Goal: Task Accomplishment & Management: Manage account settings

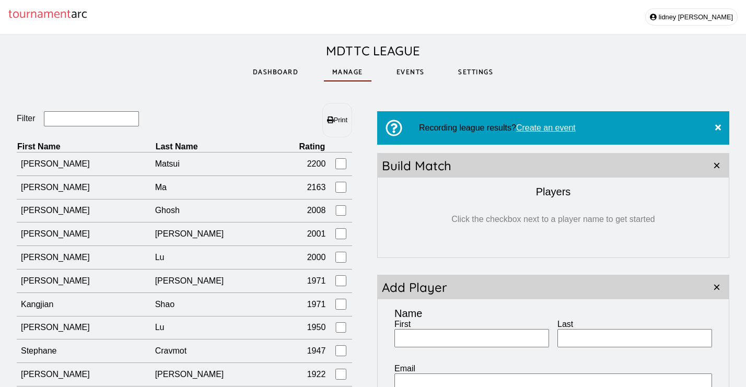
click at [414, 80] on link "Events" at bounding box center [410, 72] width 45 height 36
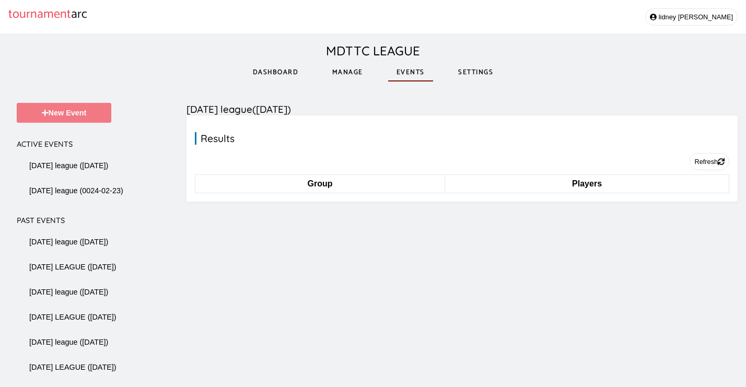
click at [81, 118] on button "New Event" at bounding box center [64, 113] width 95 height 20
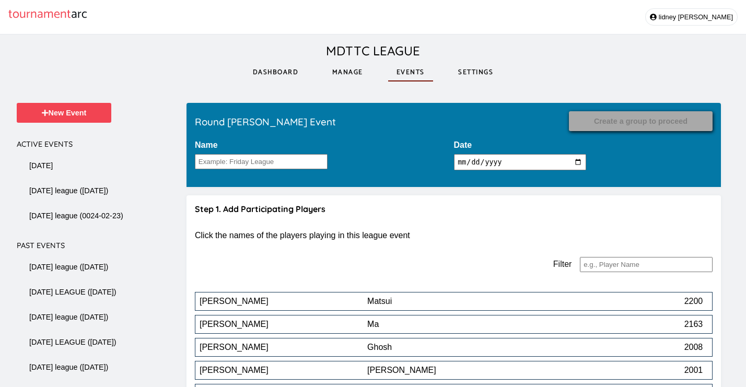
click at [503, 161] on input "[DATE]" at bounding box center [520, 162] width 133 height 16
type input "[DATE]"
click at [299, 167] on input "Name" at bounding box center [261, 161] width 133 height 15
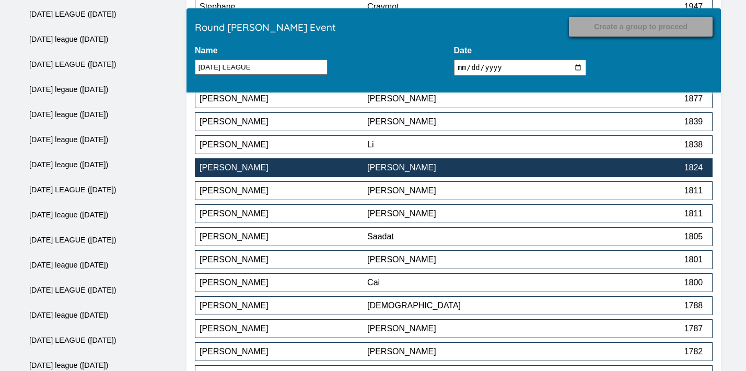
scroll to position [2508, 0]
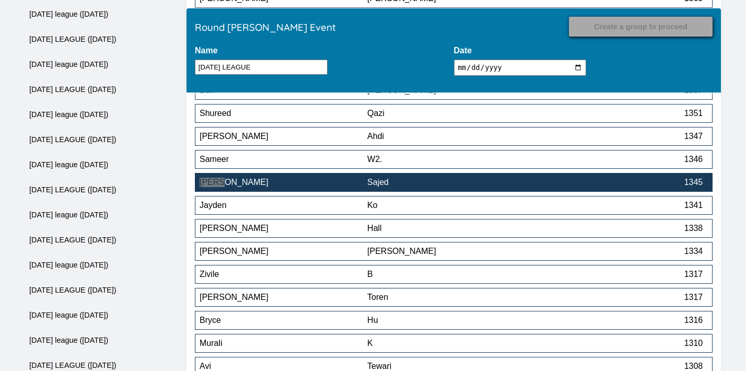
type input "[DATE] LEAGUE"
click at [334, 184] on div "[PERSON_NAME]" at bounding box center [283, 182] width 168 height 9
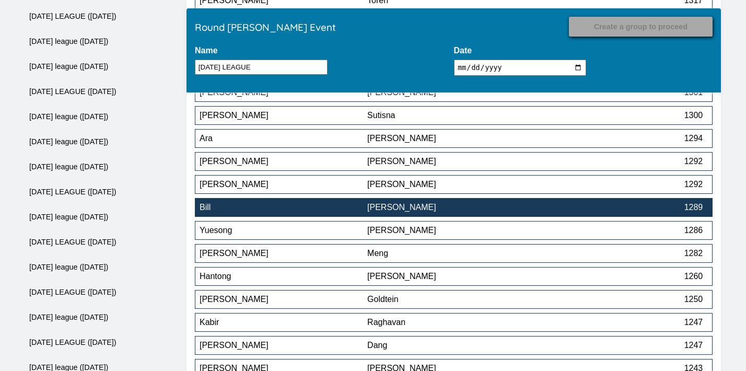
scroll to position [2781, 0]
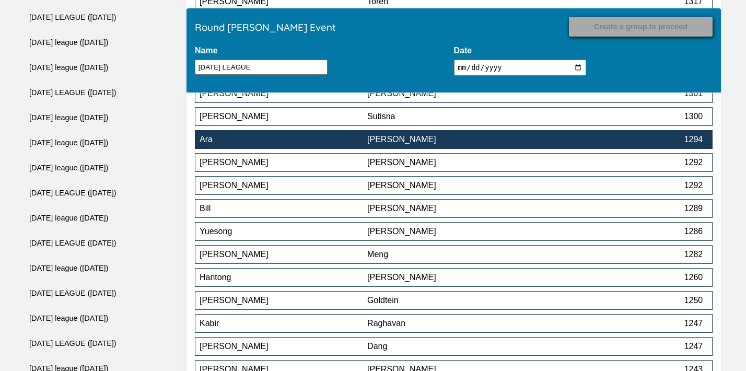
click at [482, 137] on button "[PERSON_NAME] 1294" at bounding box center [453, 139] width 517 height 19
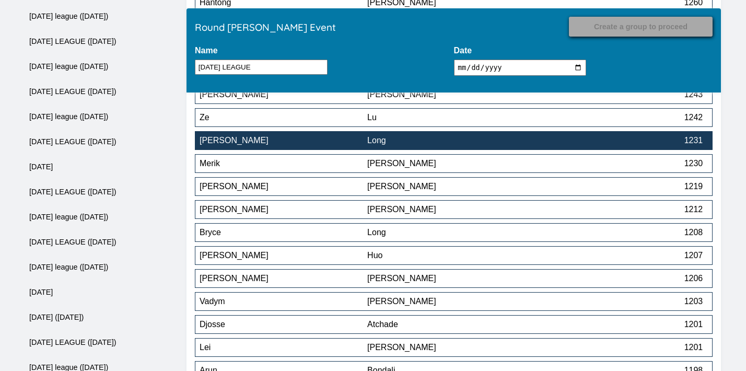
scroll to position [3037, 0]
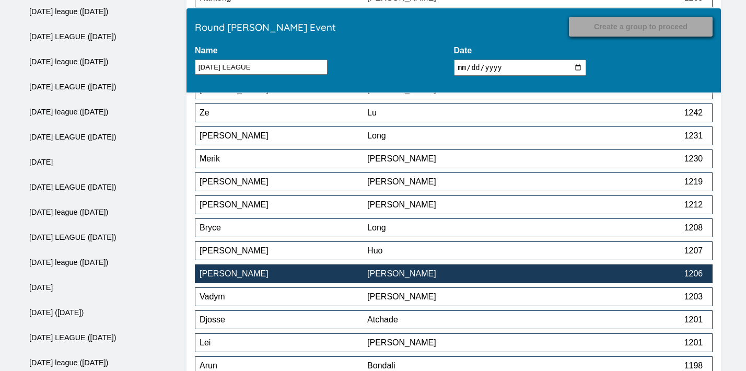
click at [443, 271] on button "[PERSON_NAME] 1206" at bounding box center [453, 273] width 517 height 19
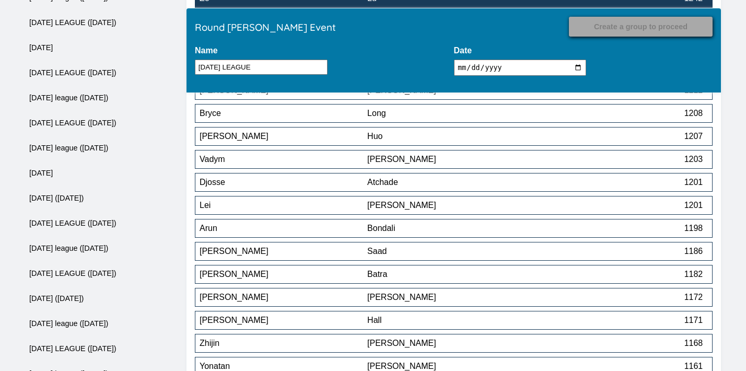
scroll to position [4094, 0]
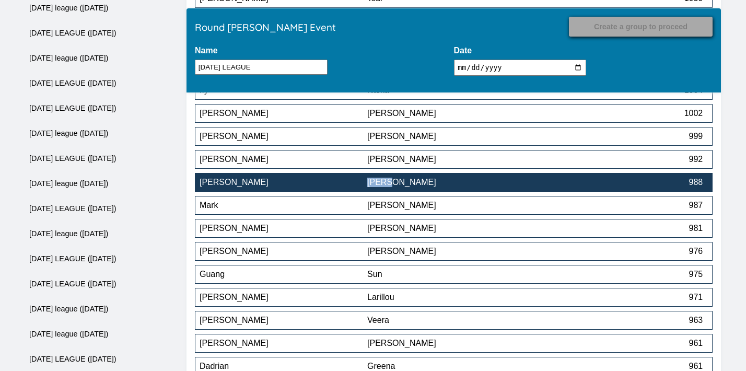
click at [353, 184] on div "[PERSON_NAME]" at bounding box center [283, 182] width 168 height 9
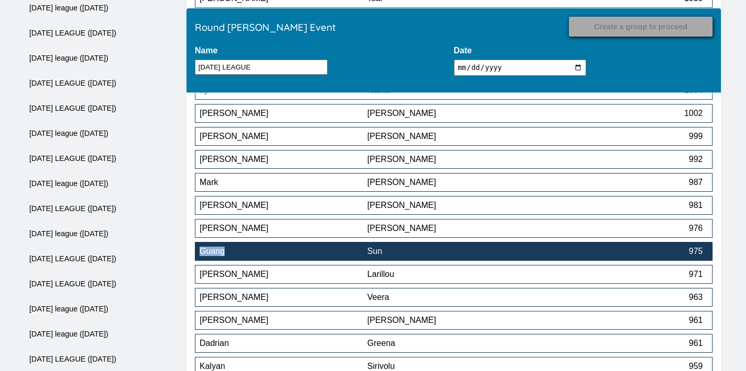
click at [391, 250] on div "Sun" at bounding box center [451, 250] width 168 height 9
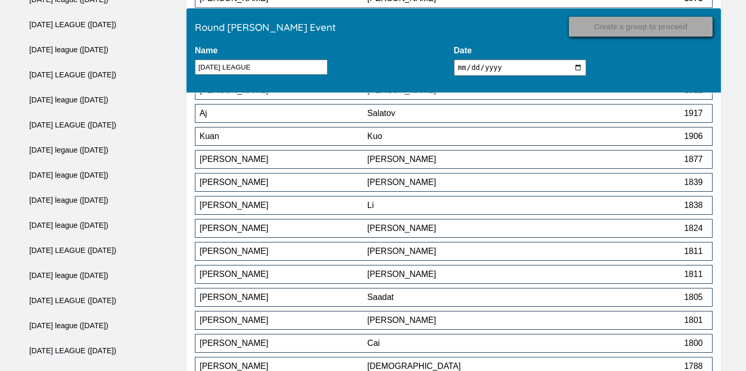
scroll to position [4668, 0]
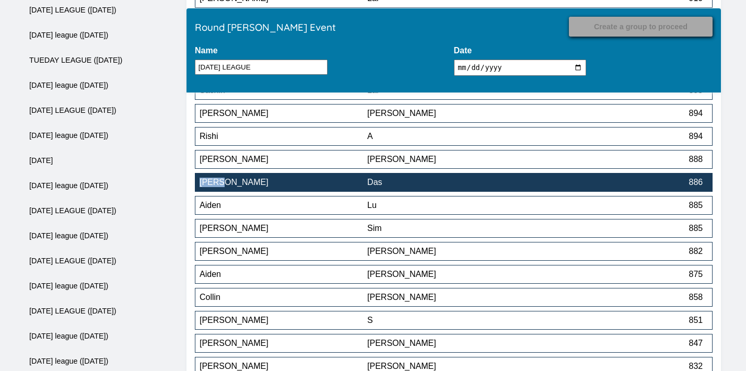
click at [450, 190] on button "[PERSON_NAME] 886" at bounding box center [453, 182] width 517 height 19
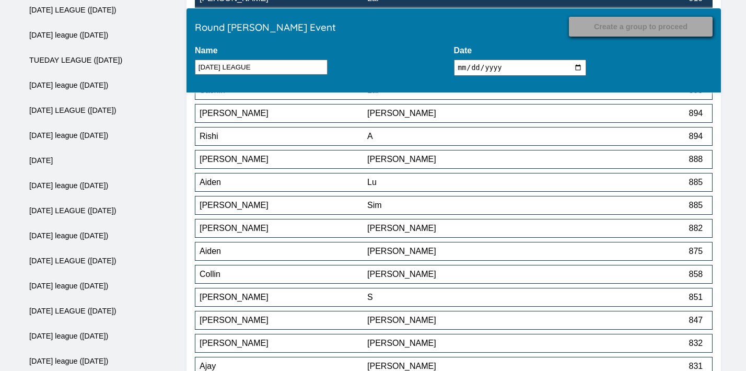
scroll to position [4967, 0]
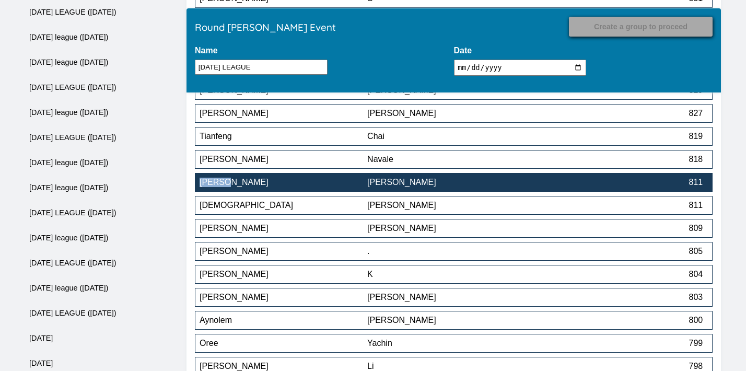
click at [453, 179] on button "[PERSON_NAME] 811" at bounding box center [453, 182] width 517 height 19
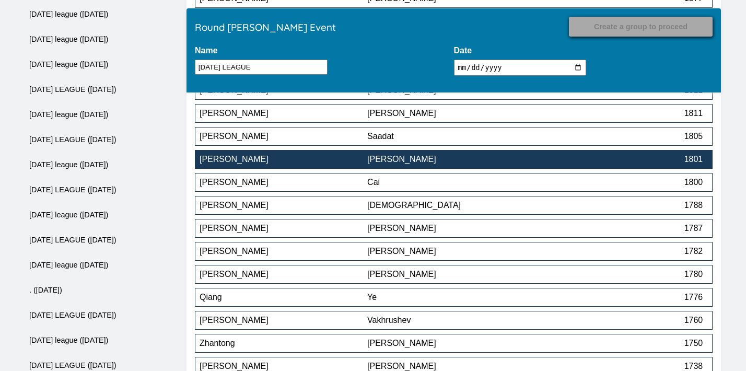
scroll to position [5449, 0]
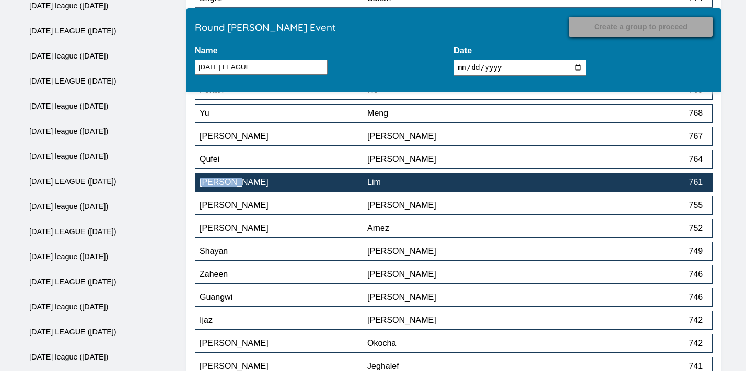
click at [442, 184] on div "Lim" at bounding box center [451, 182] width 168 height 9
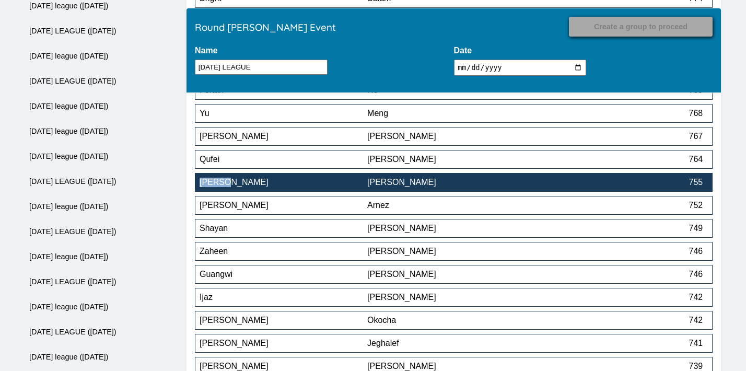
click at [478, 180] on div "[PERSON_NAME]" at bounding box center [451, 182] width 168 height 9
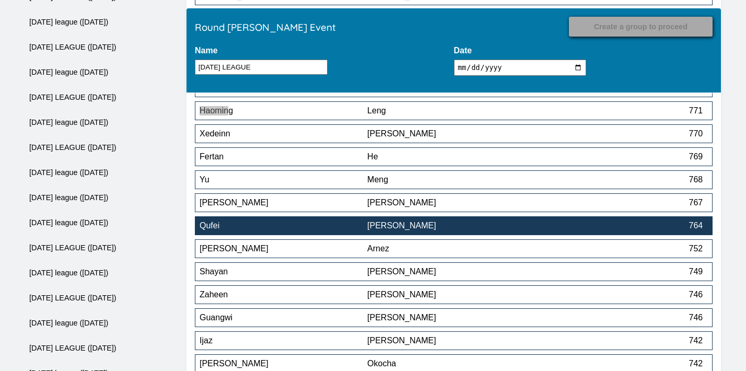
scroll to position [5380, 0]
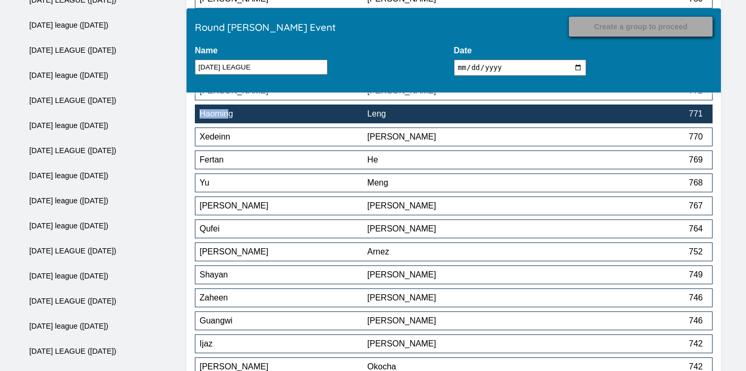
click at [446, 119] on div "Leng" at bounding box center [451, 113] width 168 height 9
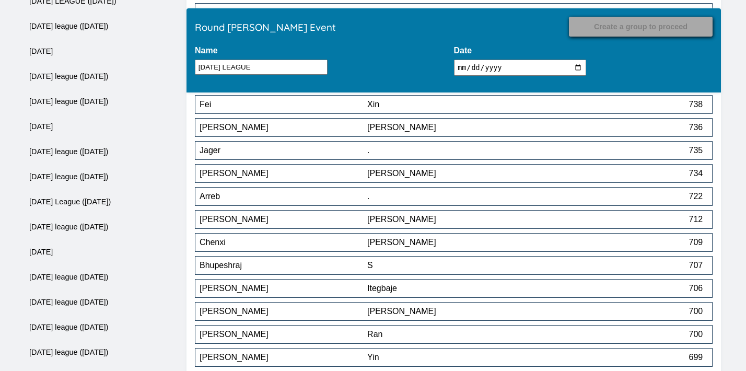
scroll to position [5783, 0]
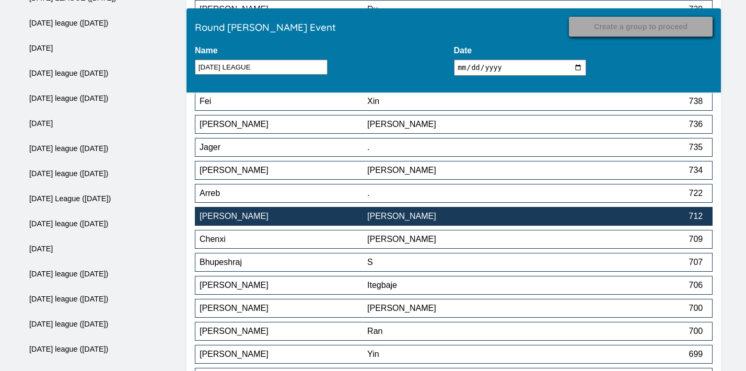
click at [442, 221] on div "[PERSON_NAME]" at bounding box center [451, 215] width 168 height 9
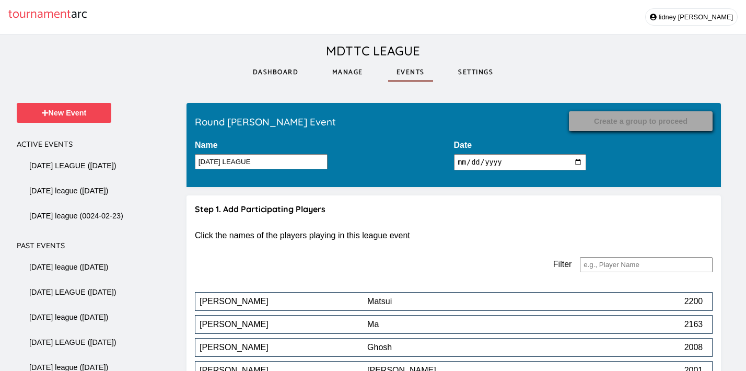
scroll to position [5265, 0]
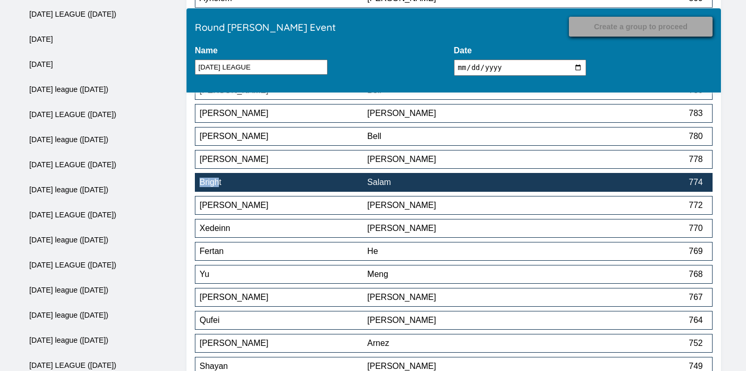
click at [415, 181] on div "Salam" at bounding box center [451, 182] width 168 height 9
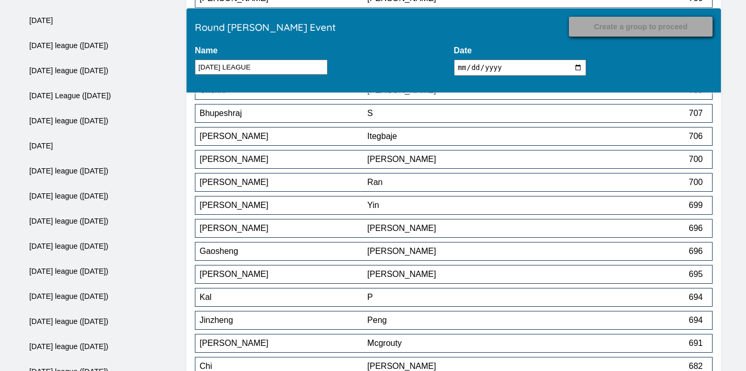
scroll to position [5879, 0]
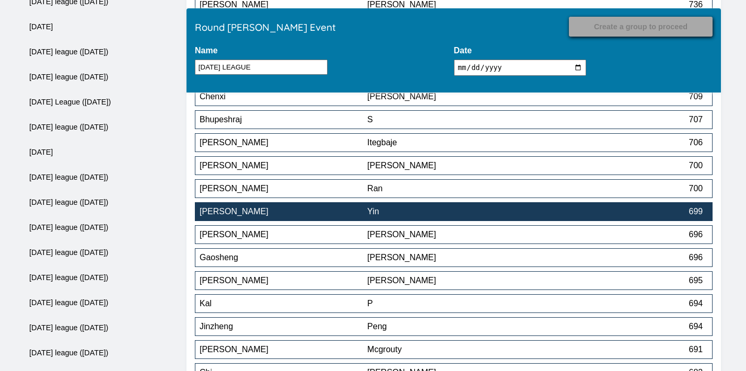
click at [466, 216] on div "Yin" at bounding box center [451, 211] width 168 height 9
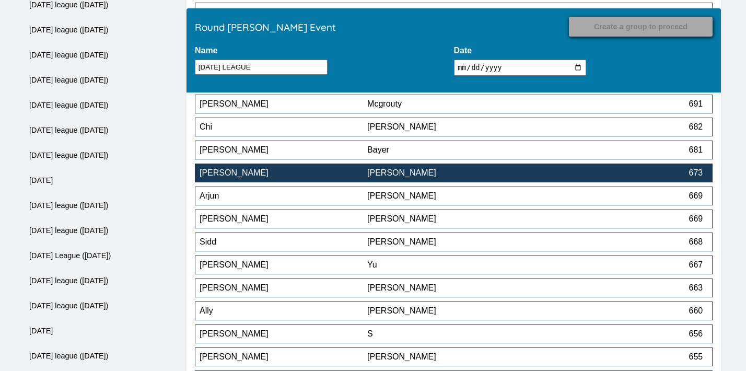
scroll to position [6116, 0]
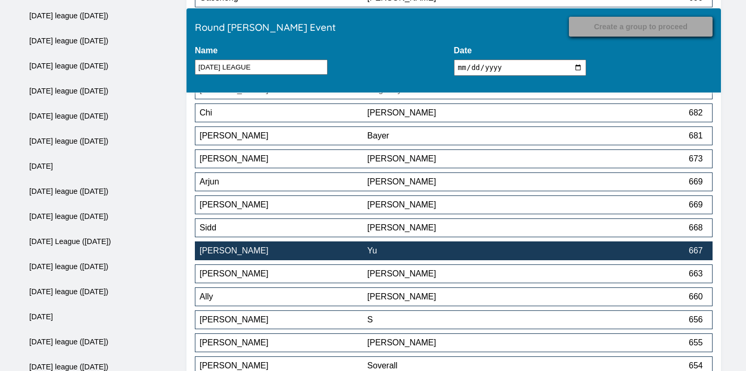
click at [459, 251] on div "Yu" at bounding box center [451, 250] width 168 height 9
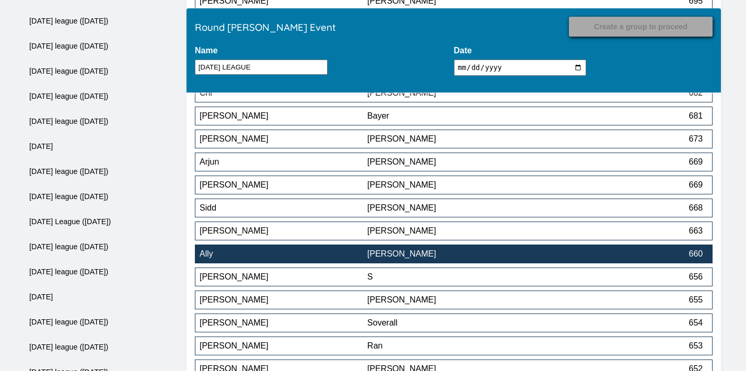
scroll to position [6140, 0]
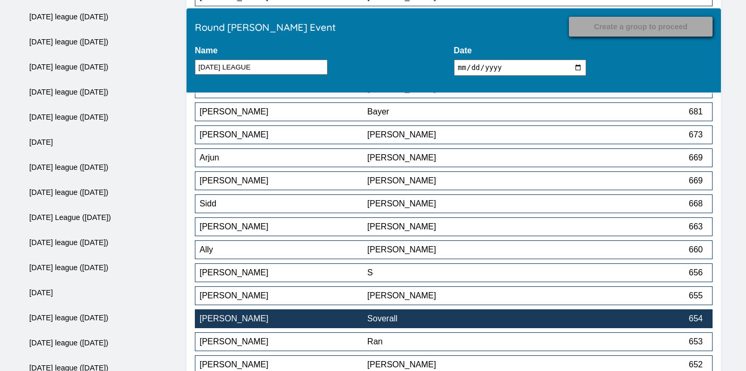
click at [439, 318] on div "Soverall" at bounding box center [451, 318] width 168 height 9
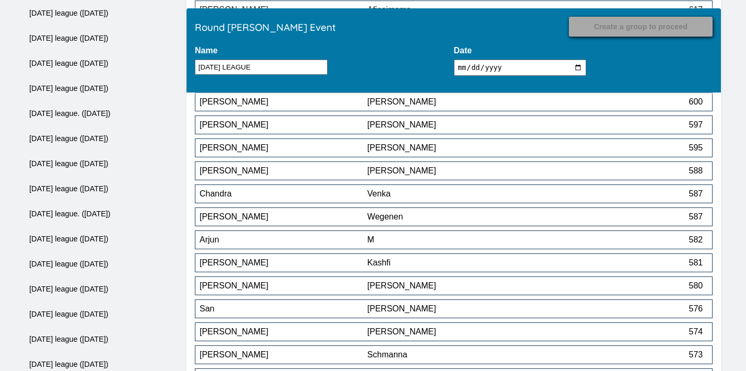
scroll to position [6772, 0]
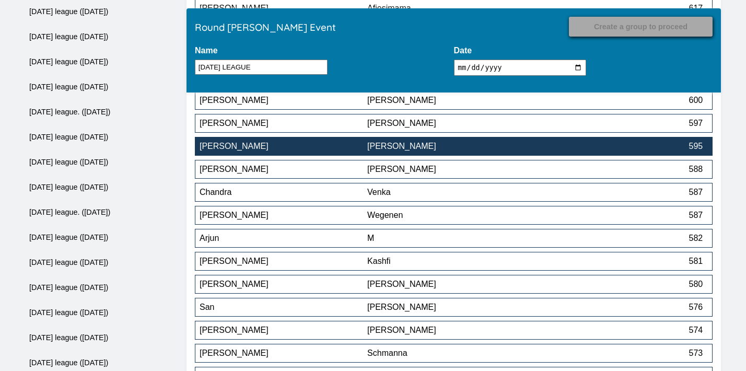
click at [424, 151] on div "[PERSON_NAME]" at bounding box center [451, 146] width 168 height 9
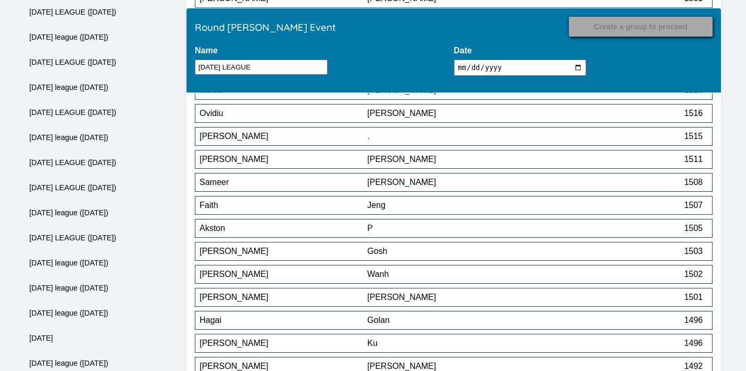
scroll to position [7264, 0]
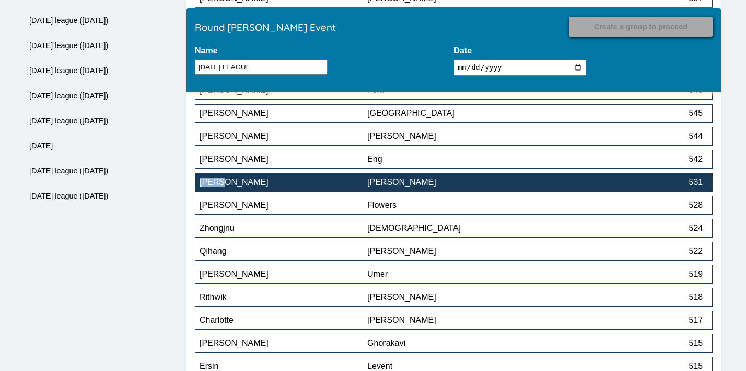
click at [439, 187] on div "[PERSON_NAME]" at bounding box center [451, 182] width 168 height 9
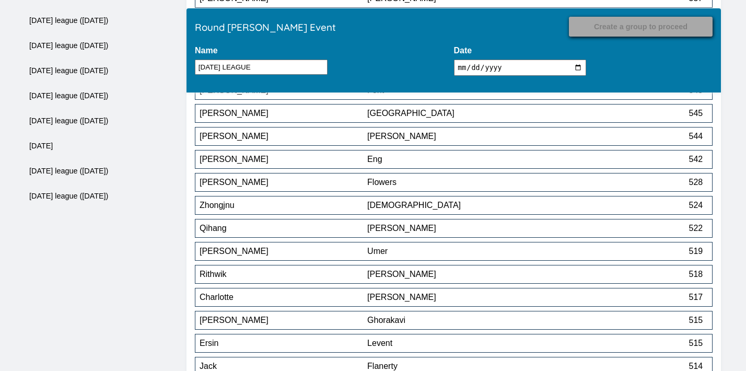
scroll to position [7609, 0]
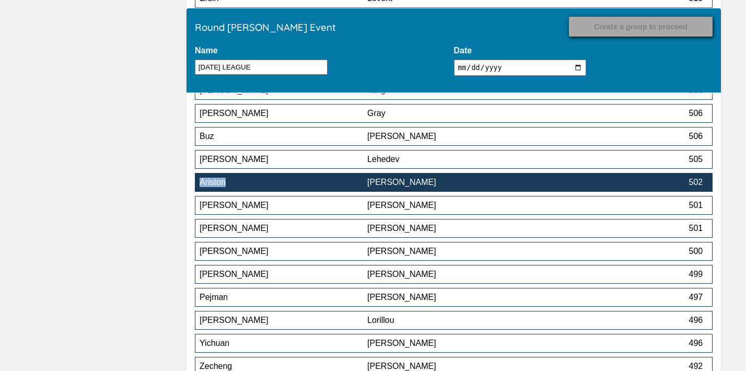
click at [454, 184] on div "[PERSON_NAME]" at bounding box center [451, 182] width 168 height 9
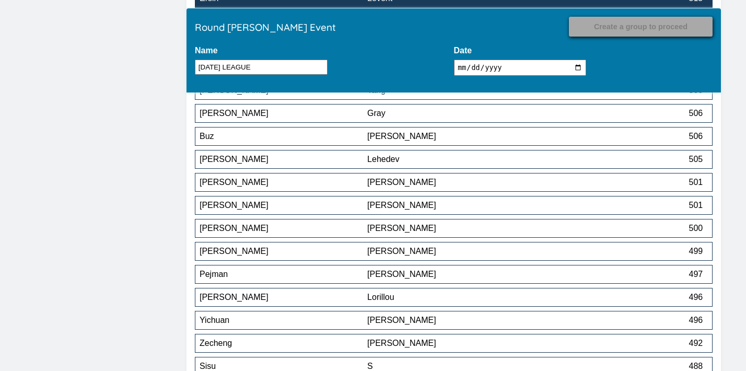
scroll to position [7861, 0]
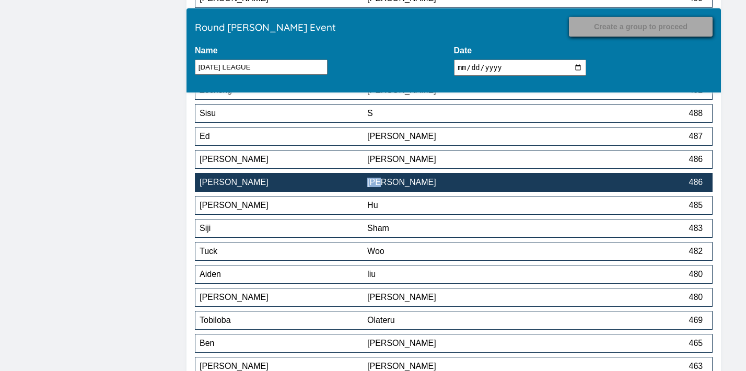
click at [443, 183] on div "[PERSON_NAME]" at bounding box center [451, 182] width 168 height 9
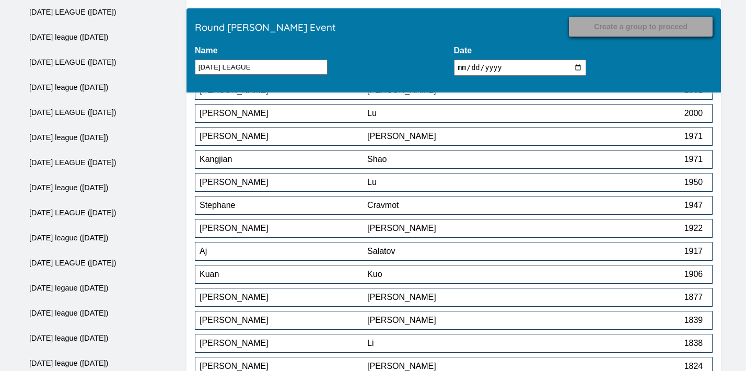
scroll to position [8206, 0]
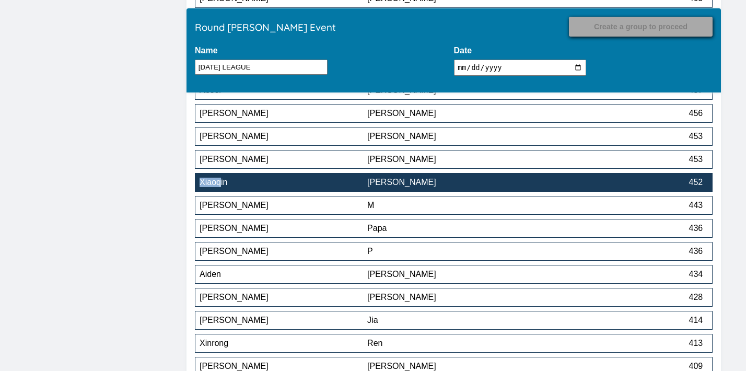
click at [426, 183] on div "[PERSON_NAME]" at bounding box center [451, 182] width 168 height 9
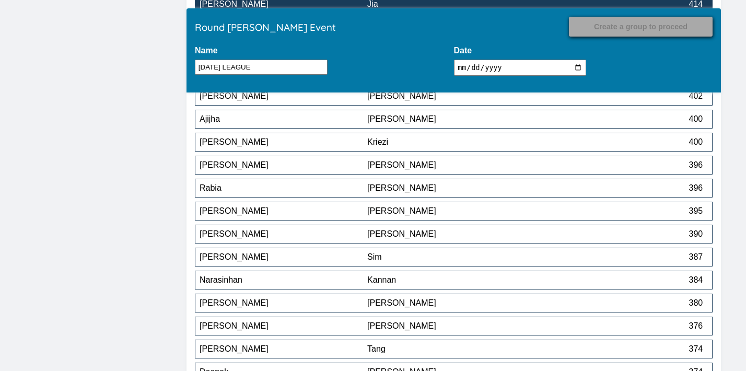
scroll to position [7655, 0]
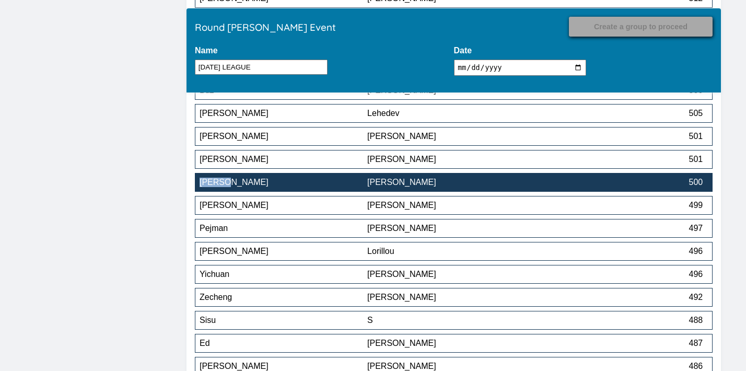
click at [487, 179] on button "[PERSON_NAME] 500" at bounding box center [453, 182] width 517 height 19
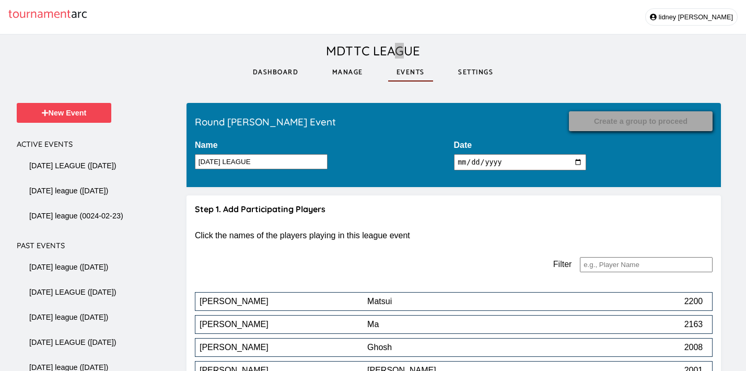
scroll to position [8390, 0]
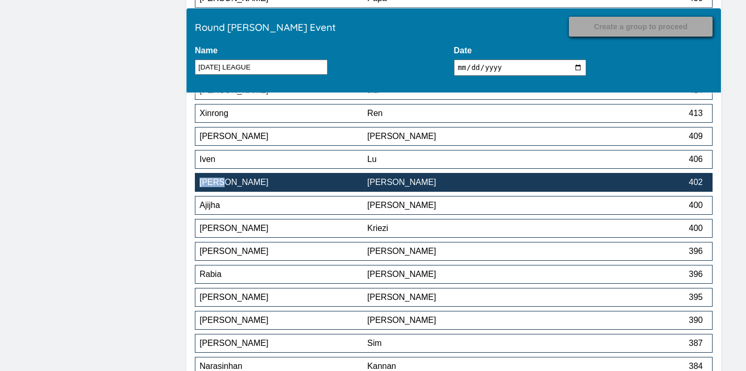
click at [451, 184] on div "[PERSON_NAME]" at bounding box center [451, 182] width 168 height 9
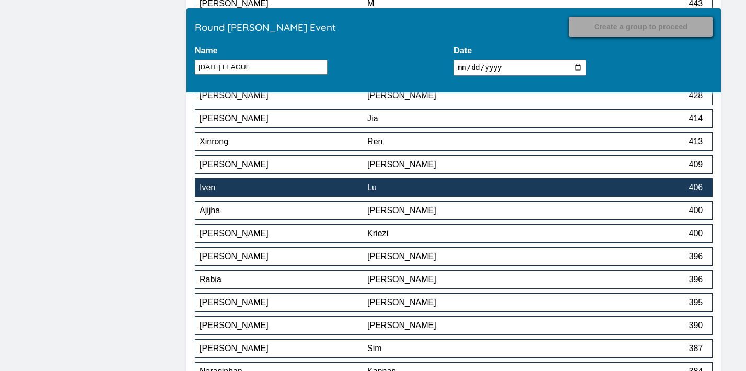
scroll to position [8360, 0]
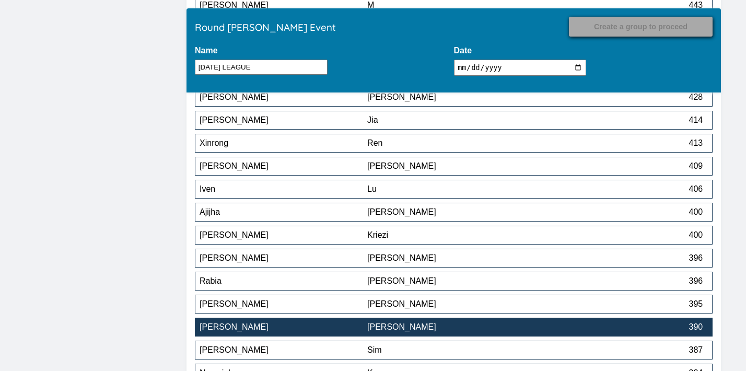
click at [447, 331] on div "[PERSON_NAME]" at bounding box center [451, 326] width 168 height 9
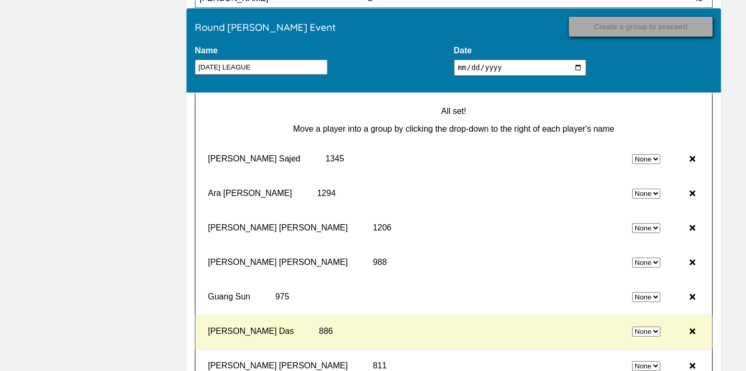
scroll to position [9792, 0]
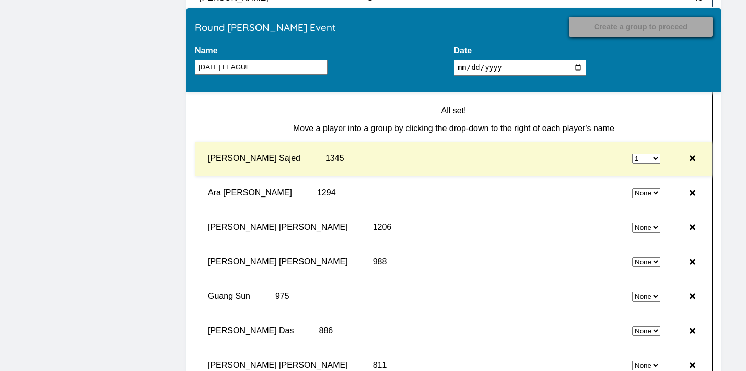
select select "0"
select select "1"
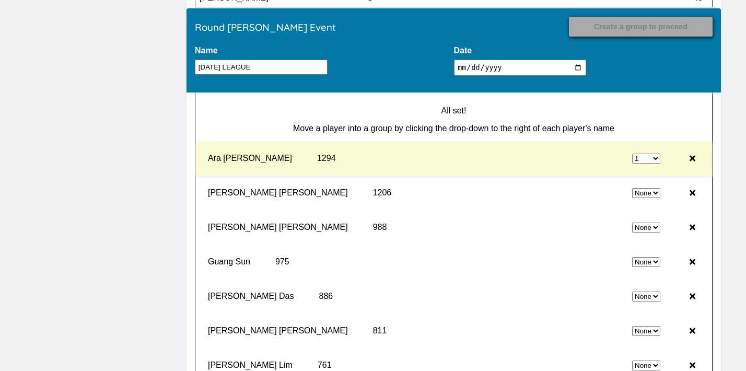
select select "0"
select select "1"
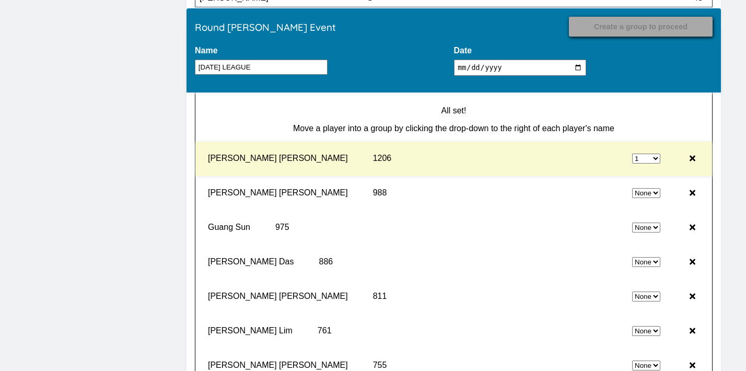
select select "0"
select select "1"
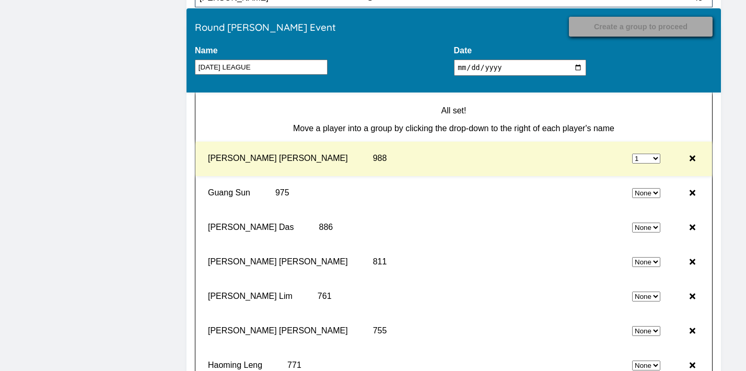
select select "0"
select select "1"
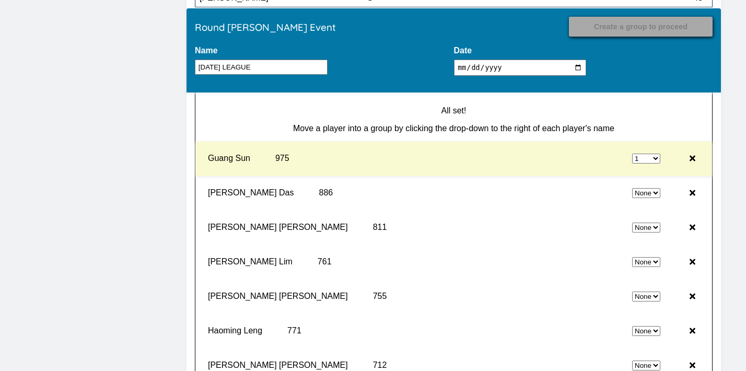
select select "0"
select select "1"
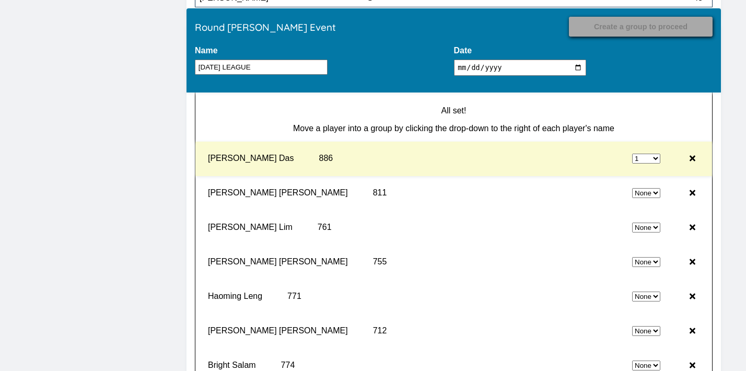
select select "0"
select select "1"
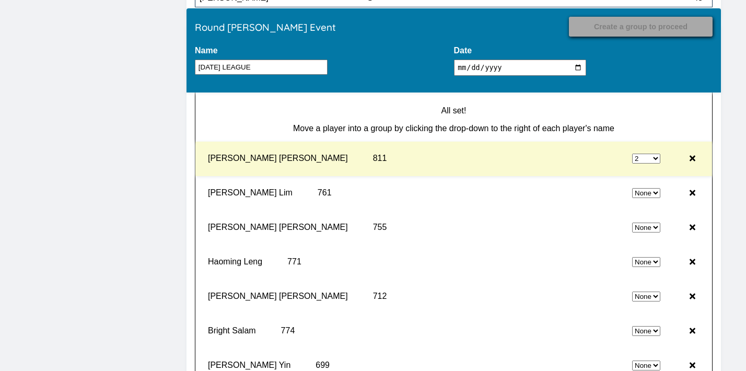
select select "0"
select select "2"
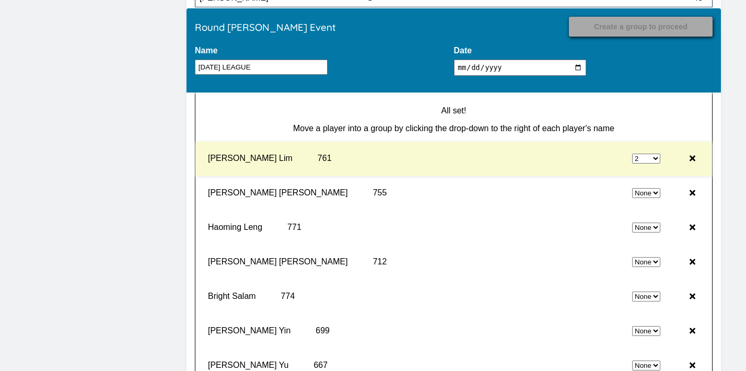
select select "0"
select select "2"
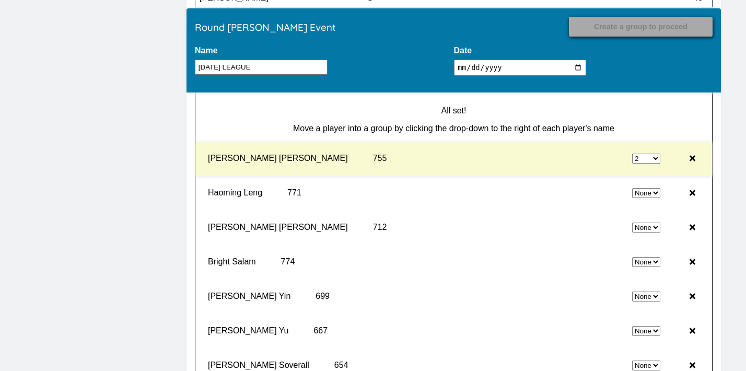
select select "0"
select select "2"
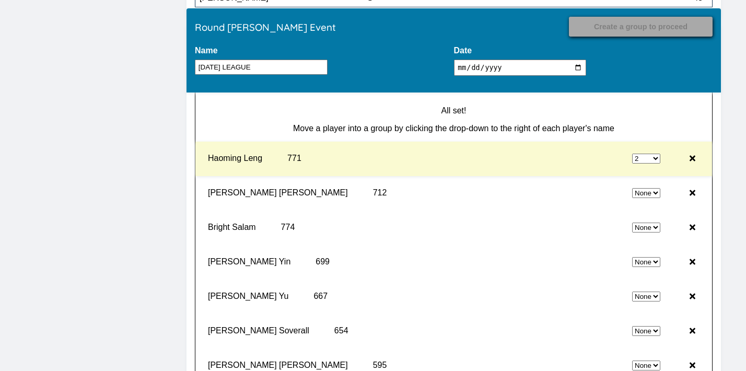
select select "0"
select select "2"
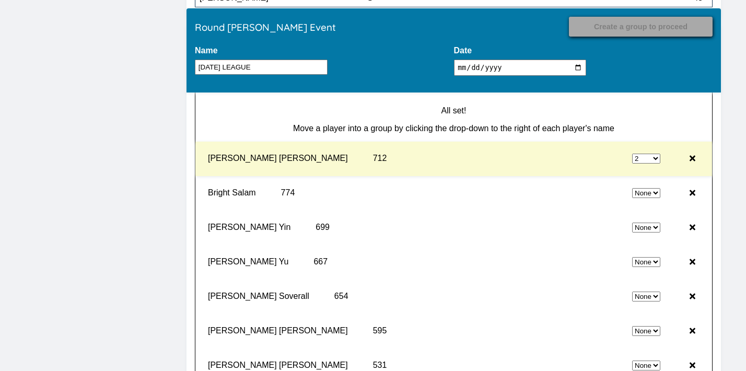
select select "0"
select select "2"
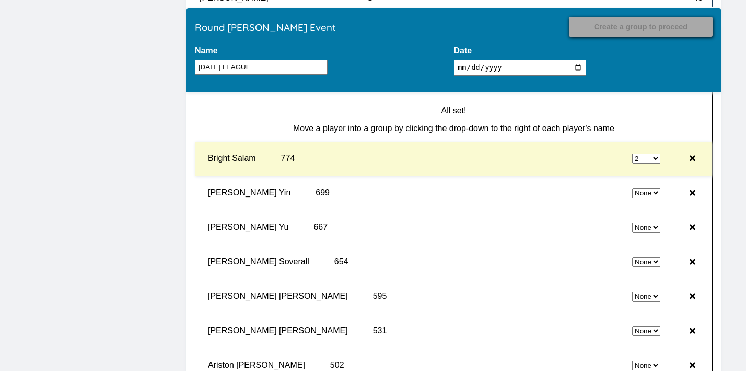
select select "0"
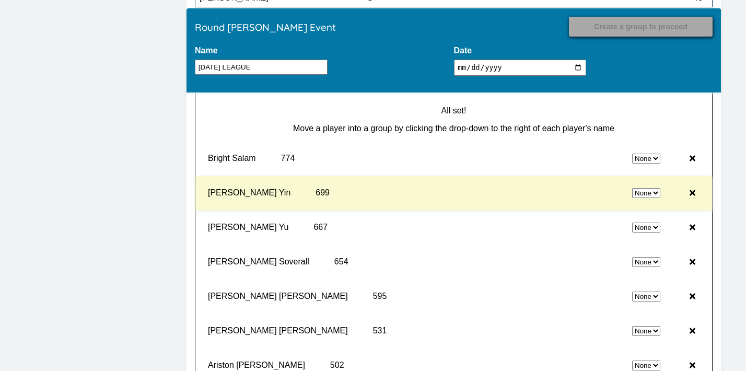
select select "2"
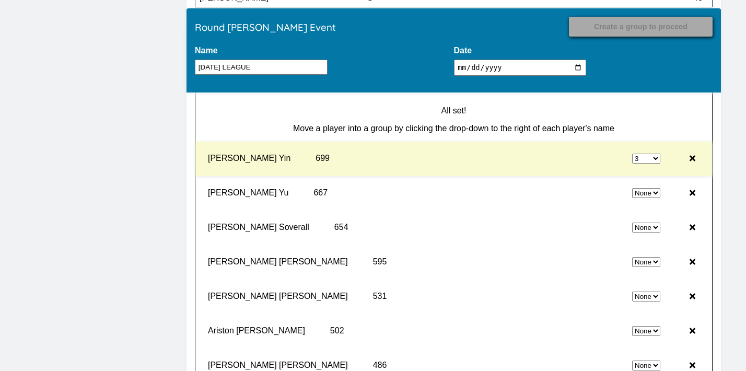
select select "0"
select select "3"
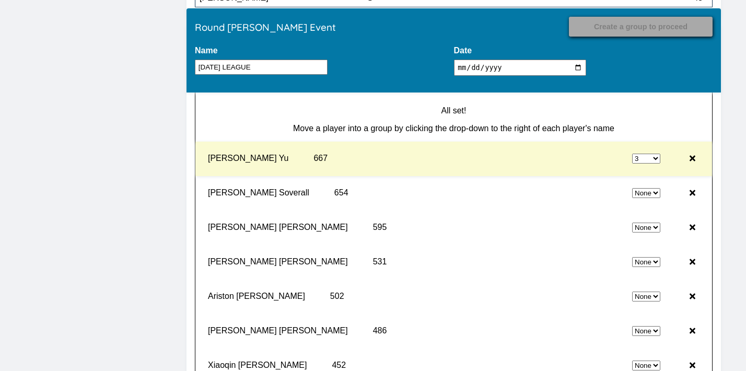
select select "0"
select select "3"
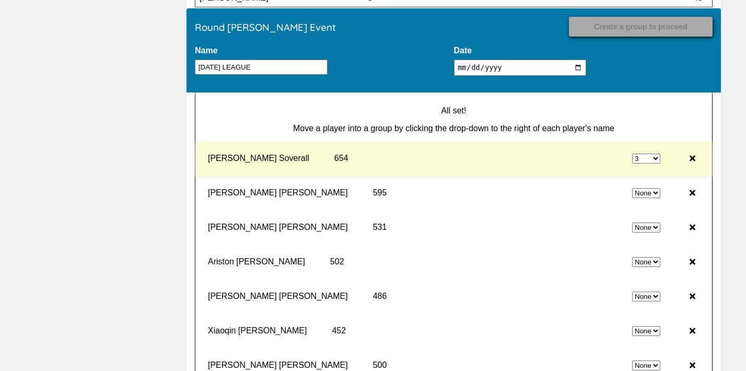
select select "0"
select select "3"
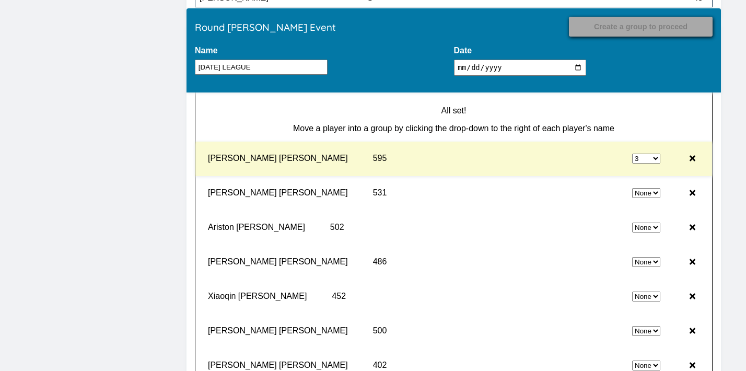
select select "0"
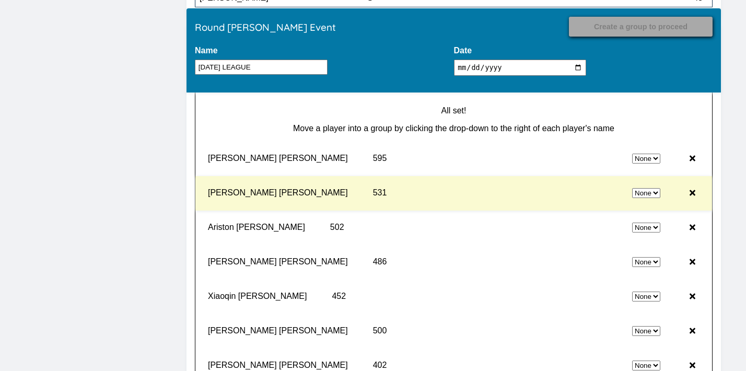
select select "3"
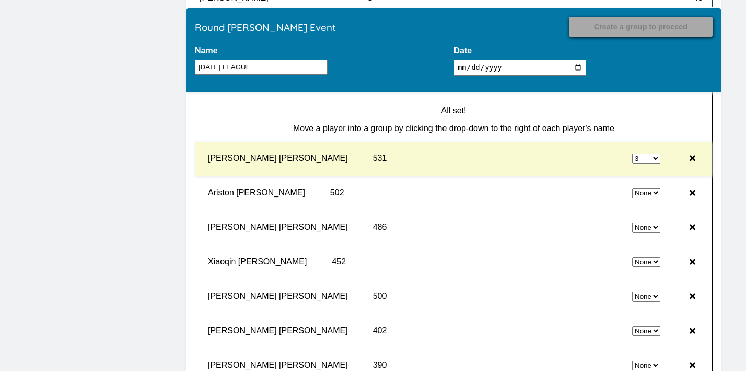
select select "0"
select select "3"
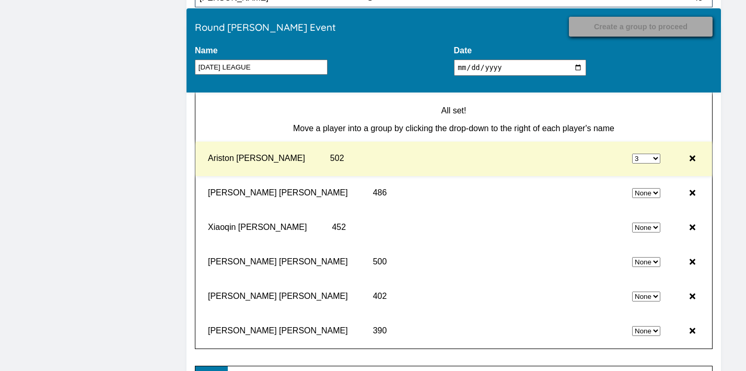
select select "0"
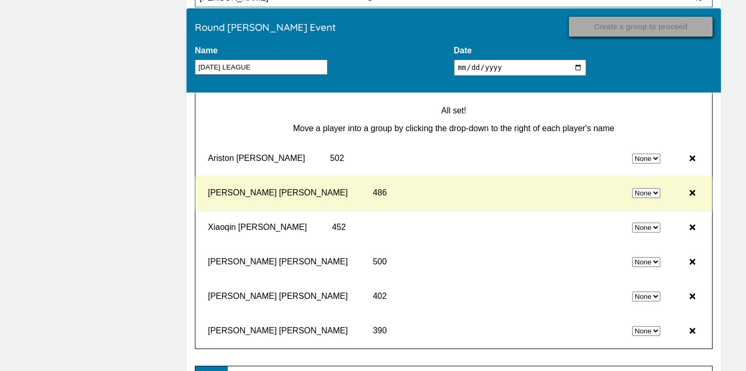
select select "3"
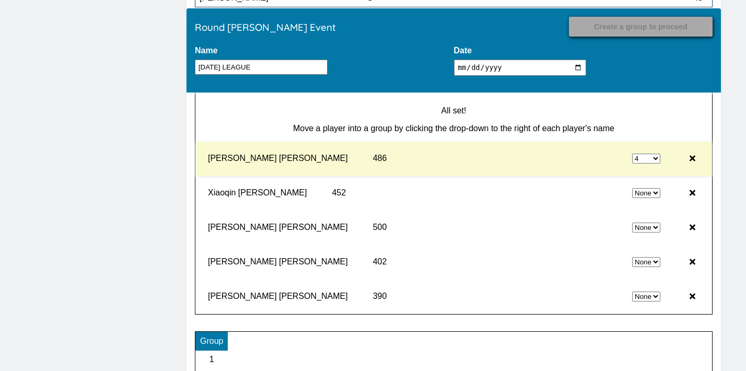
select select "0"
select select "4"
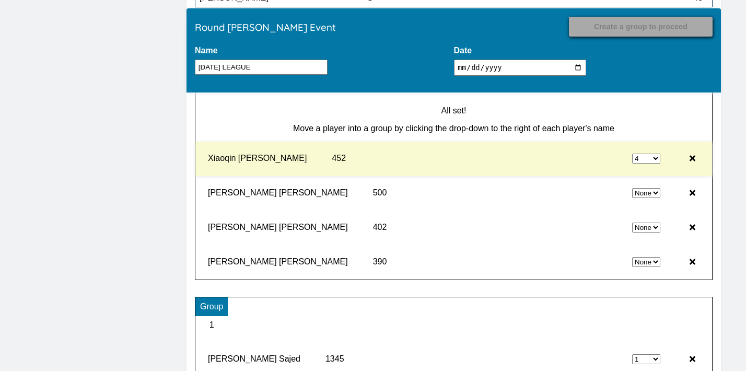
select select "0"
select select "4"
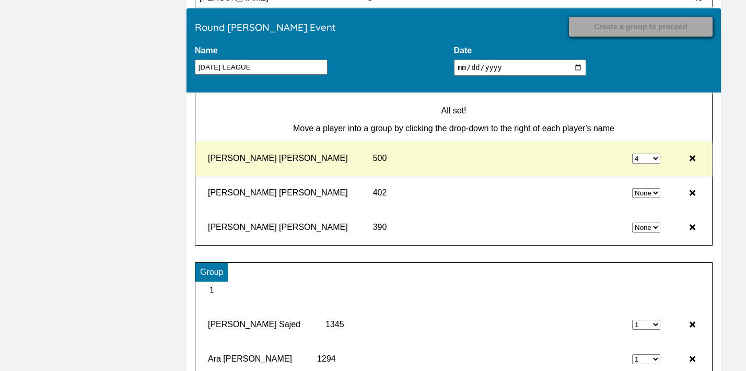
select select "0"
select select "4"
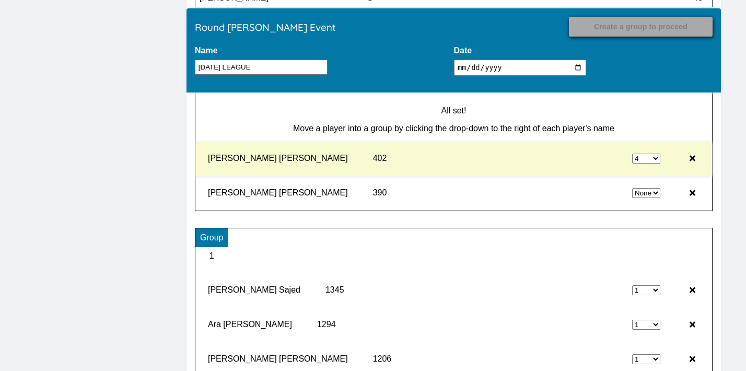
select select "0"
select select "4"
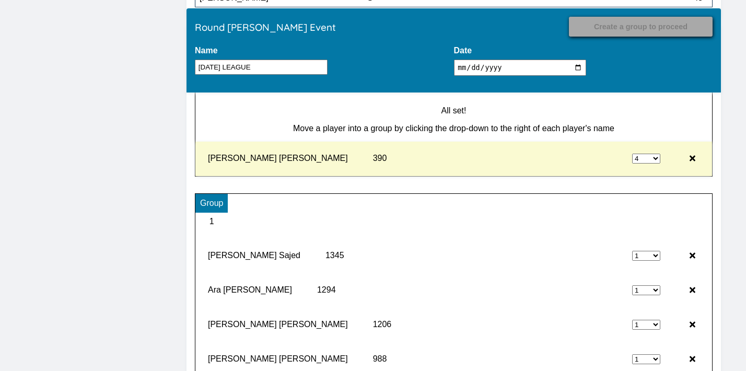
type input "Record Results"
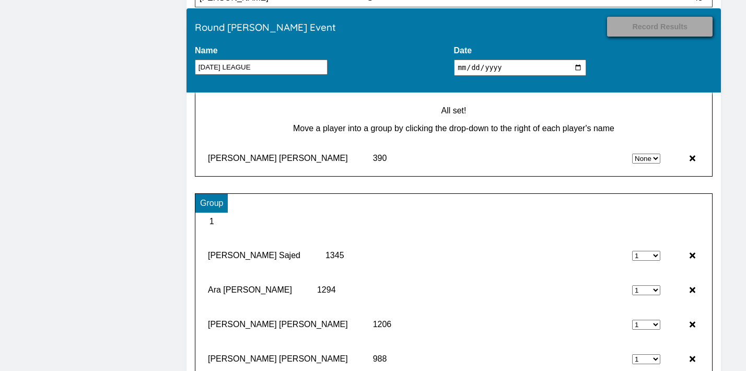
select select "4"
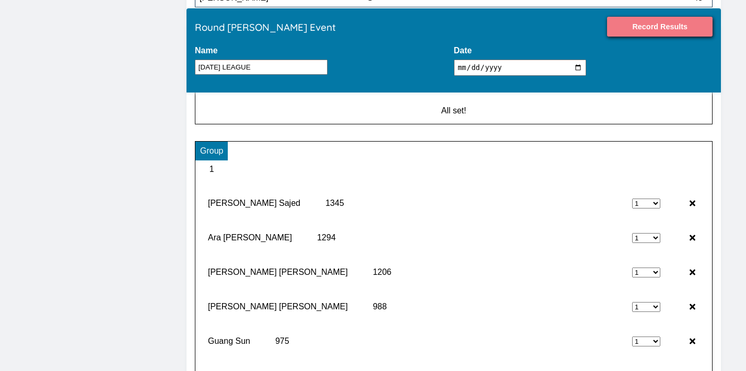
click at [664, 31] on input "Record Results" at bounding box center [659, 27] width 105 height 20
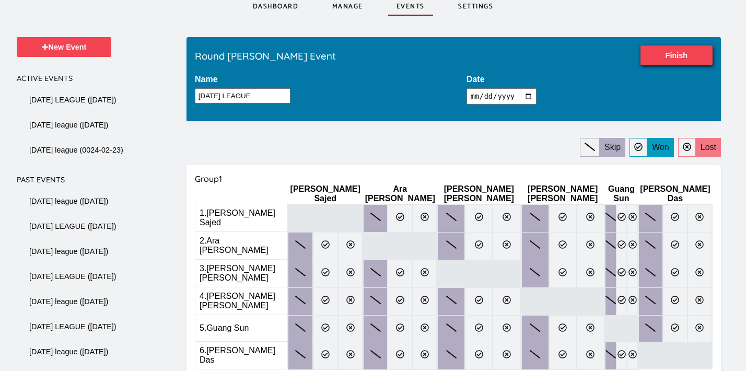
scroll to position [74, 0]
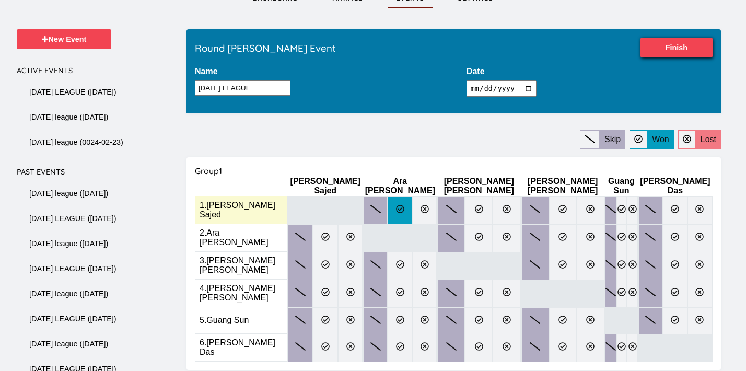
click at [394, 209] on label at bounding box center [399, 210] width 25 height 28
click at [0, 0] on input "radio" at bounding box center [0, 0] width 0 height 0
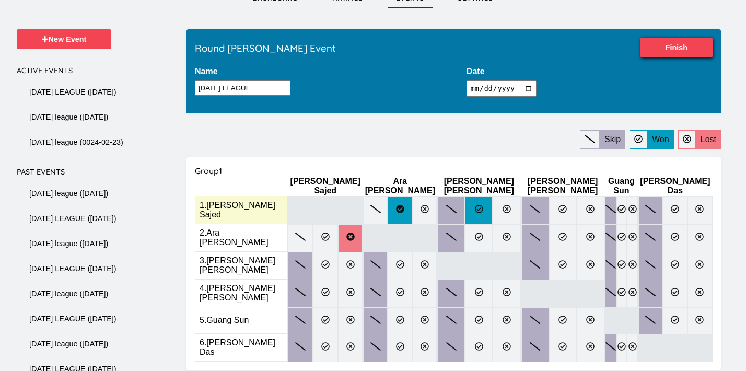
click at [475, 205] on icon at bounding box center [479, 209] width 8 height 8
click at [0, 0] on input "radio" at bounding box center [0, 0] width 0 height 0
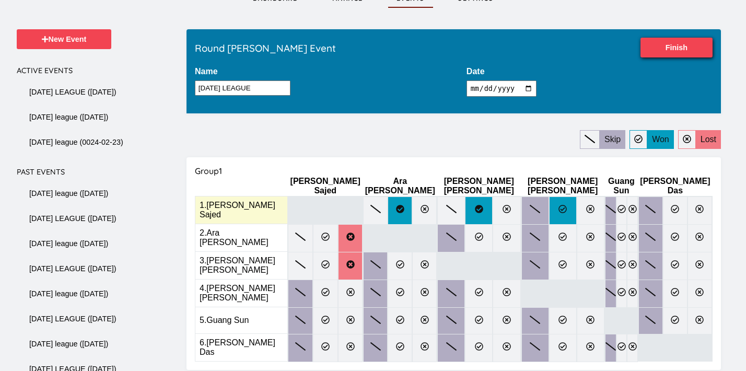
click at [558, 205] on icon at bounding box center [562, 209] width 8 height 8
click at [0, 0] on input "radio" at bounding box center [0, 0] width 0 height 0
click at [617, 205] on icon at bounding box center [621, 209] width 8 height 8
click at [0, 0] on input "radio" at bounding box center [0, 0] width 0 height 0
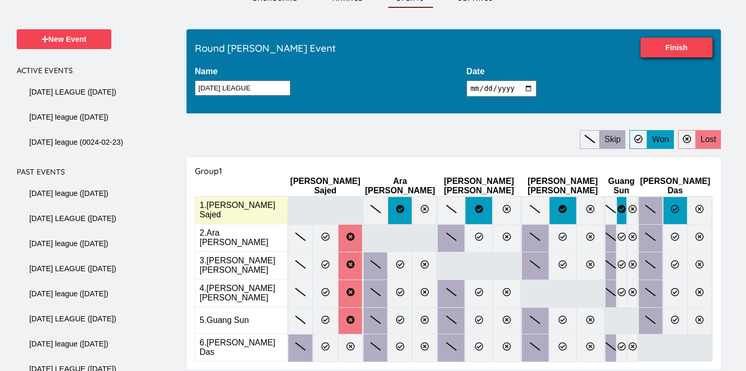
click at [671, 205] on icon at bounding box center [675, 209] width 8 height 8
click at [0, 0] on input "radio" at bounding box center [0, 0] width 0 height 0
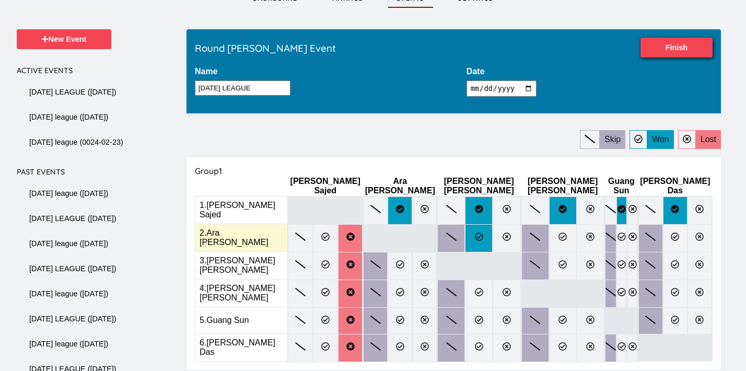
click at [475, 232] on icon at bounding box center [479, 236] width 8 height 8
click at [0, 0] on input "radio" at bounding box center [0, 0] width 0 height 0
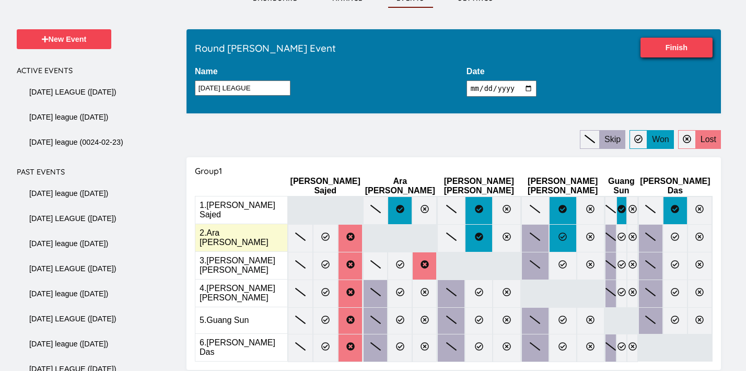
click at [549, 234] on label at bounding box center [563, 238] width 28 height 28
click at [0, 0] on input "radio" at bounding box center [0, 0] width 0 height 0
click at [617, 232] on icon at bounding box center [621, 236] width 8 height 8
click at [0, 0] on input "radio" at bounding box center [0, 0] width 0 height 0
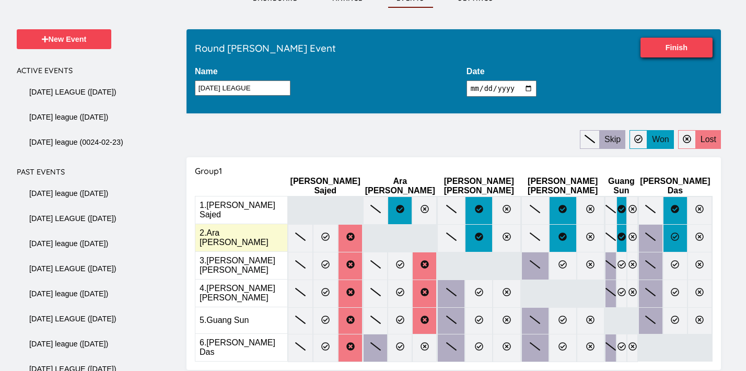
click at [672, 232] on icon at bounding box center [675, 236] width 8 height 8
click at [0, 0] on input "radio" at bounding box center [0, 0] width 0 height 0
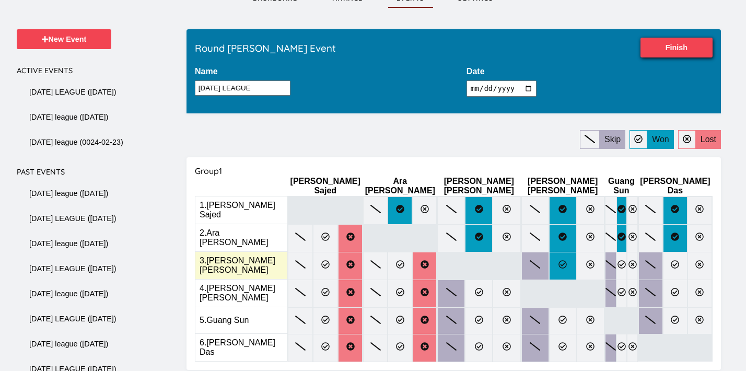
click at [551, 258] on label at bounding box center [563, 266] width 28 height 28
click at [0, 0] on input "radio" at bounding box center [0, 0] width 0 height 0
click at [617, 260] on icon at bounding box center [621, 264] width 8 height 8
click at [0, 0] on input "radio" at bounding box center [0, 0] width 0 height 0
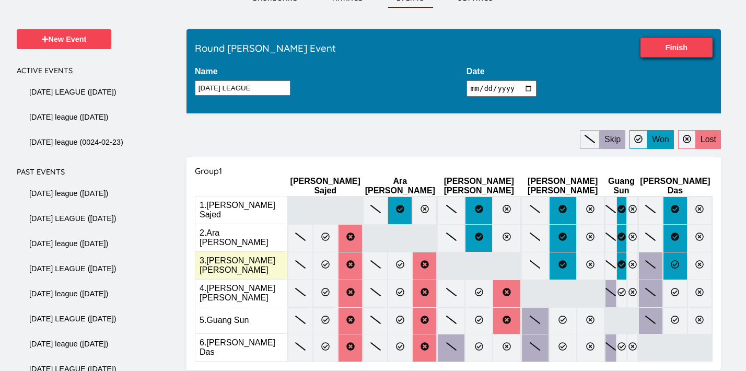
click at [679, 256] on label at bounding box center [675, 266] width 25 height 28
click at [0, 0] on input "radio" at bounding box center [0, 0] width 0 height 0
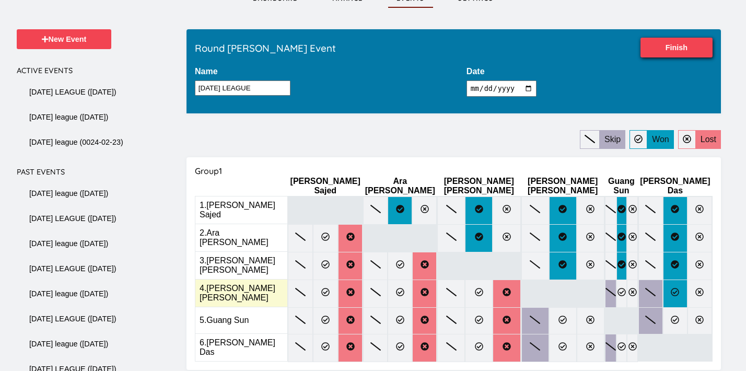
click at [672, 288] on icon at bounding box center [674, 292] width 8 height 8
click at [0, 0] on input "radio" at bounding box center [0, 0] width 0 height 0
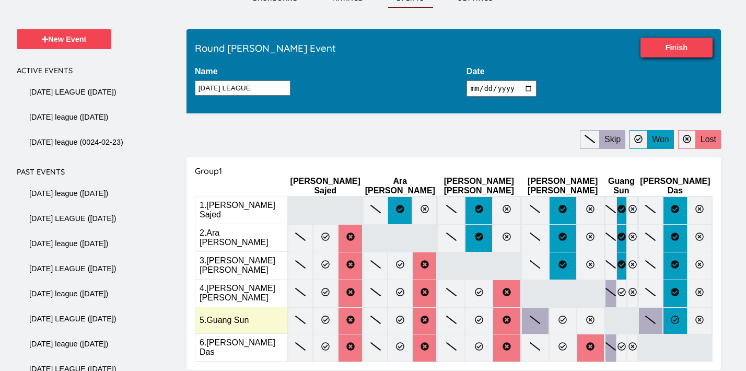
click at [671, 315] on icon at bounding box center [674, 319] width 8 height 8
click at [0, 0] on input "radio" at bounding box center [0, 0] width 0 height 0
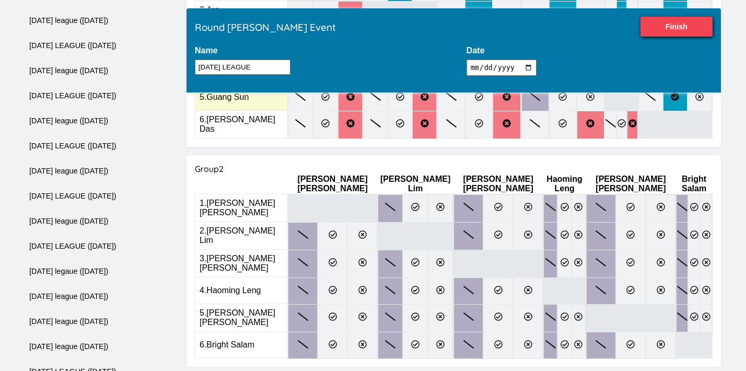
scroll to position [334, 0]
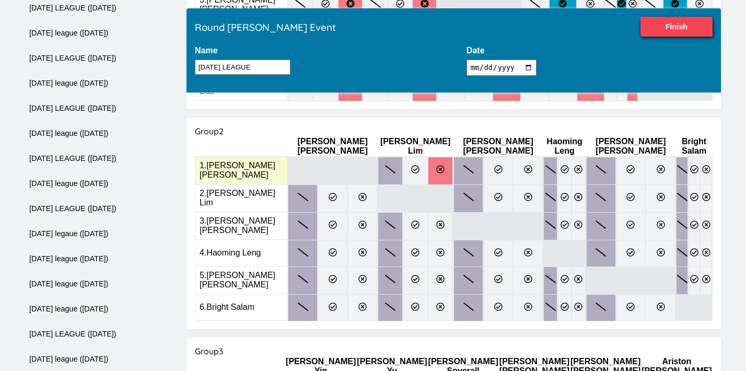
click at [428, 158] on label at bounding box center [440, 171] width 25 height 28
click at [0, 0] on input "radio" at bounding box center [0, 0] width 0 height 0
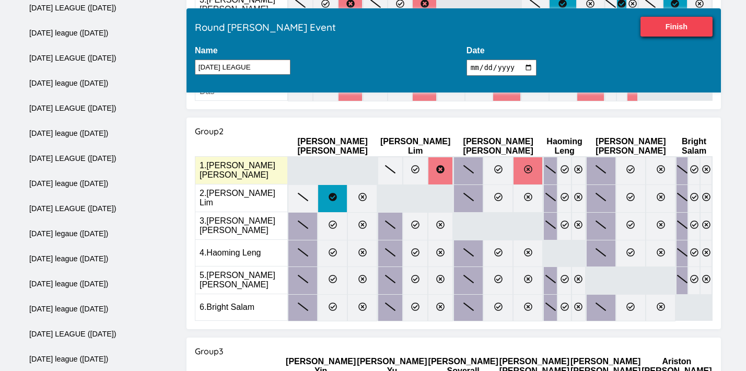
click at [513, 157] on label at bounding box center [528, 171] width 30 height 28
click at [0, 0] on input "radio" at bounding box center [0, 0] width 0 height 0
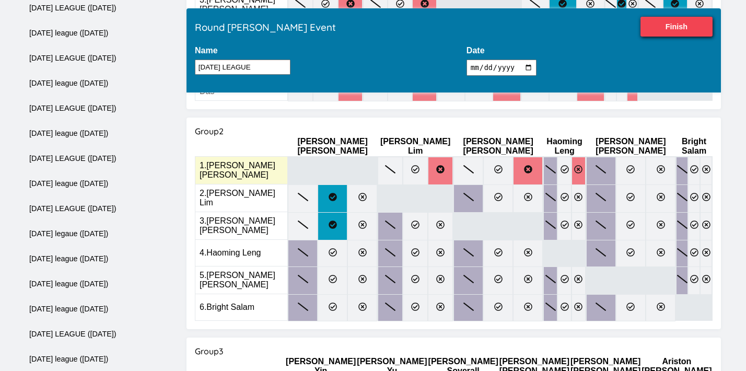
click at [571, 157] on label at bounding box center [578, 171] width 14 height 28
click at [0, 0] on input "radio" at bounding box center [0, 0] width 0 height 0
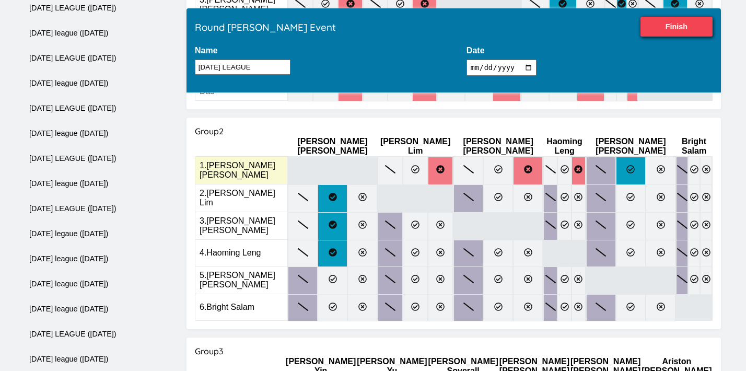
click at [626, 165] on icon at bounding box center [630, 169] width 8 height 8
click at [0, 0] on input "radio" at bounding box center [0, 0] width 0 height 0
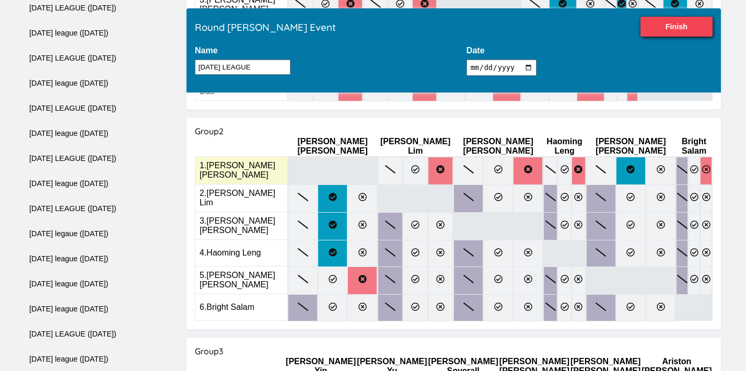
click at [702, 165] on icon at bounding box center [706, 169] width 8 height 8
click at [0, 0] on input "radio" at bounding box center [0, 0] width 0 height 0
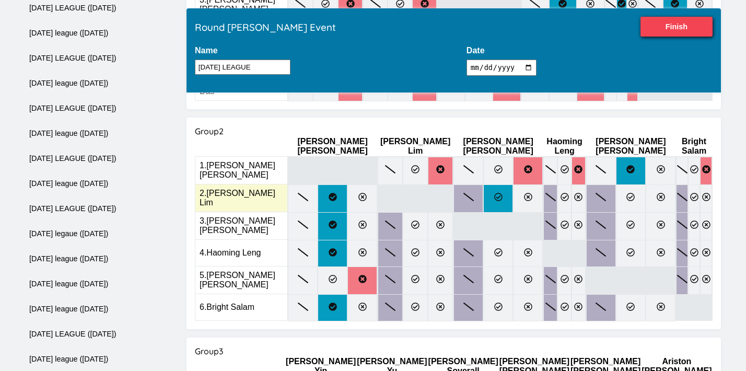
click at [483, 184] on label at bounding box center [498, 198] width 30 height 28
click at [0, 0] on input "radio" at bounding box center [0, 0] width 0 height 0
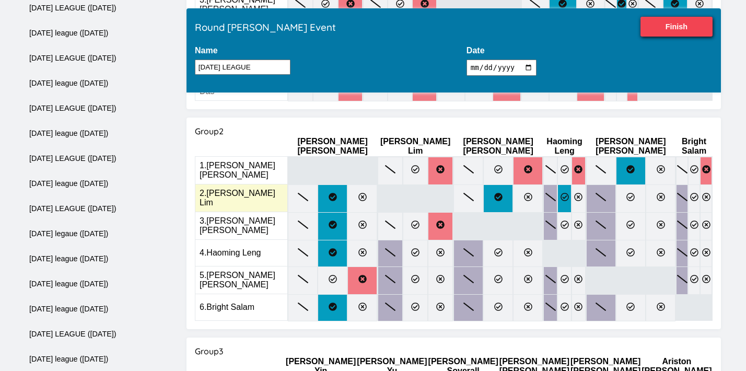
click at [557, 184] on label at bounding box center [564, 198] width 14 height 28
click at [0, 0] on input "radio" at bounding box center [0, 0] width 0 height 0
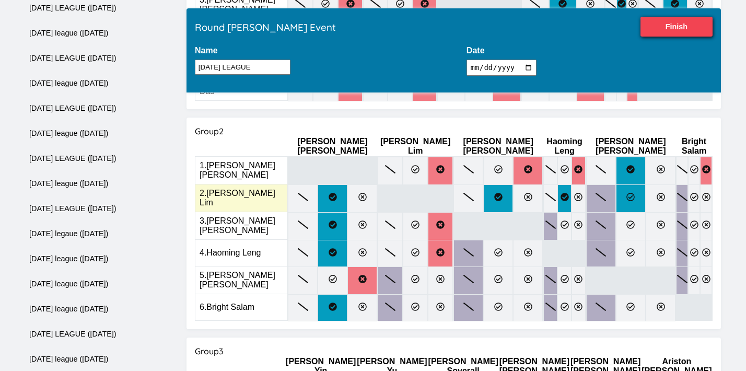
click at [626, 193] on icon at bounding box center [630, 197] width 8 height 8
click at [0, 0] on input "radio" at bounding box center [0, 0] width 0 height 0
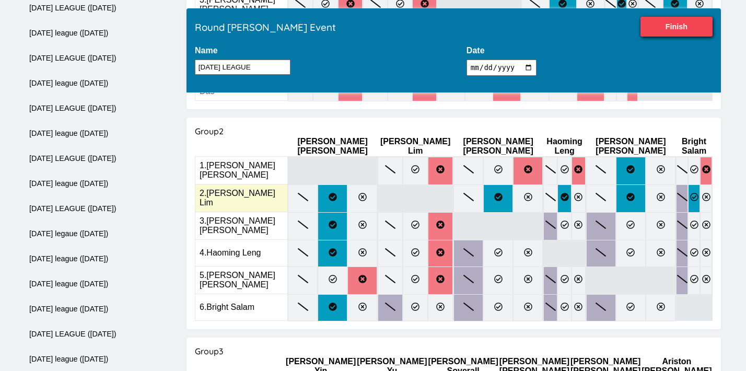
click at [690, 193] on icon at bounding box center [694, 197] width 8 height 8
click at [0, 0] on input "radio" at bounding box center [0, 0] width 0 height 0
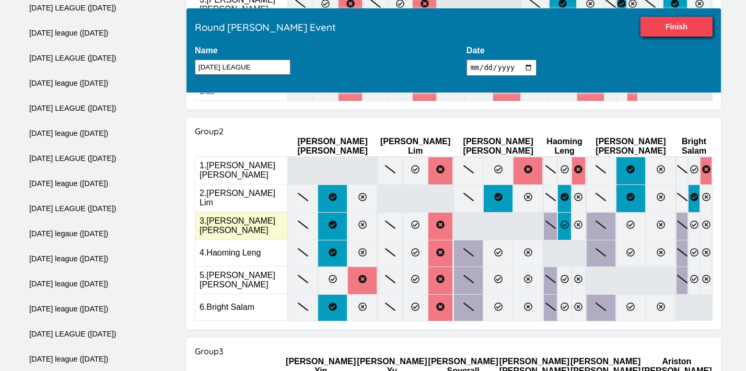
click at [557, 212] on label at bounding box center [564, 226] width 14 height 28
click at [0, 0] on input "radio" at bounding box center [0, 0] width 0 height 0
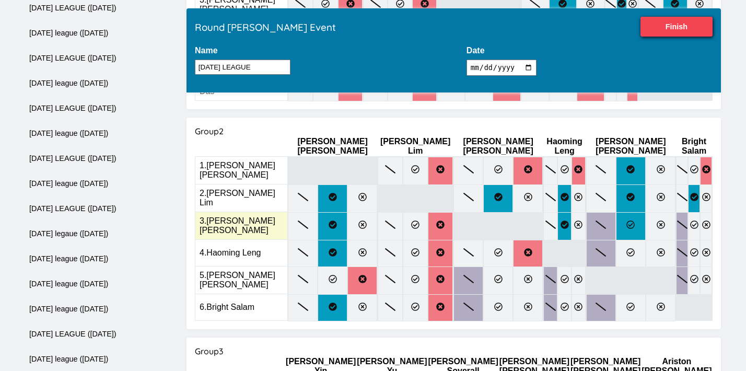
click at [616, 212] on label at bounding box center [631, 226] width 30 height 28
click at [0, 0] on input "radio" at bounding box center [0, 0] width 0 height 0
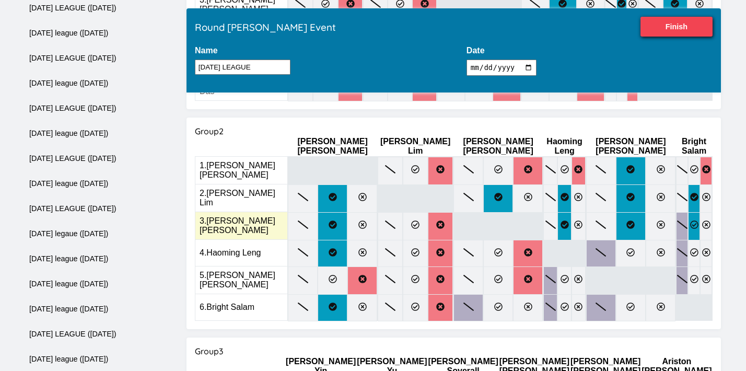
click at [688, 212] on label at bounding box center [694, 226] width 12 height 28
click at [0, 0] on input "radio" at bounding box center [0, 0] width 0 height 0
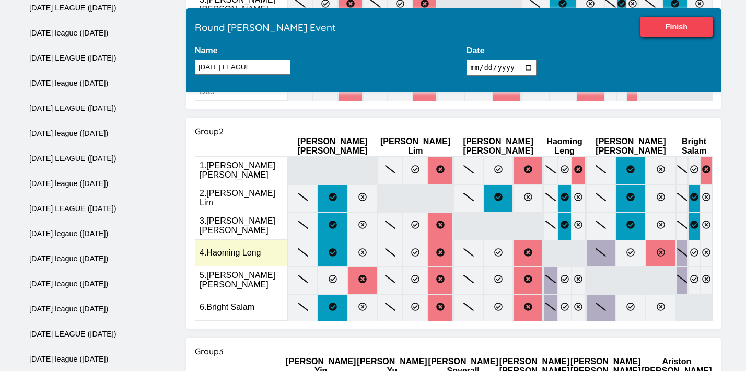
click at [645, 240] on label at bounding box center [660, 253] width 30 height 27
click at [0, 0] on input "radio" at bounding box center [0, 0] width 0 height 0
click at [702, 248] on icon at bounding box center [706, 252] width 8 height 8
click at [0, 0] on input "radio" at bounding box center [0, 0] width 0 height 0
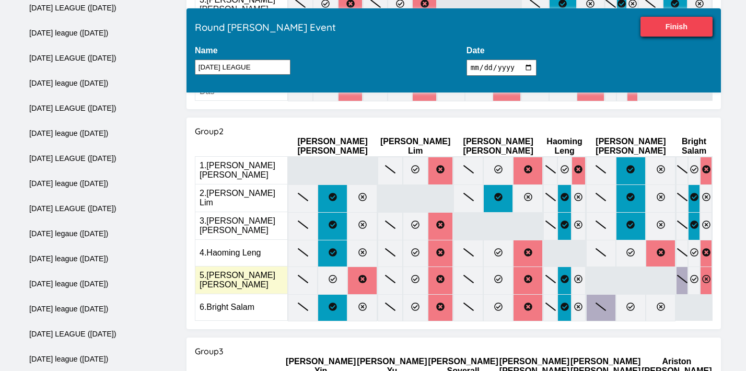
click at [700, 266] on label at bounding box center [706, 280] width 12 height 28
click at [0, 0] on input "radio" at bounding box center [0, 0] width 0 height 0
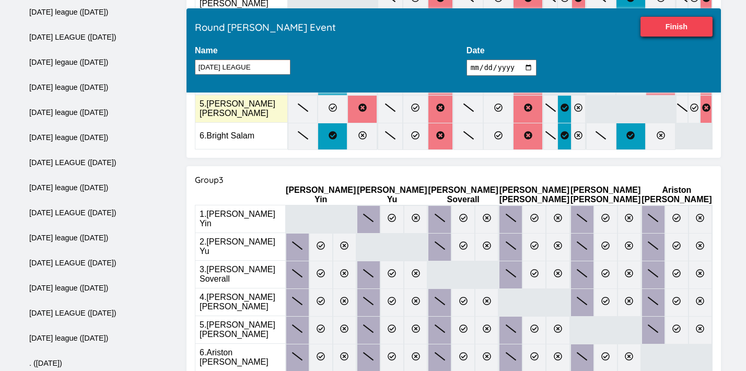
scroll to position [505, 0]
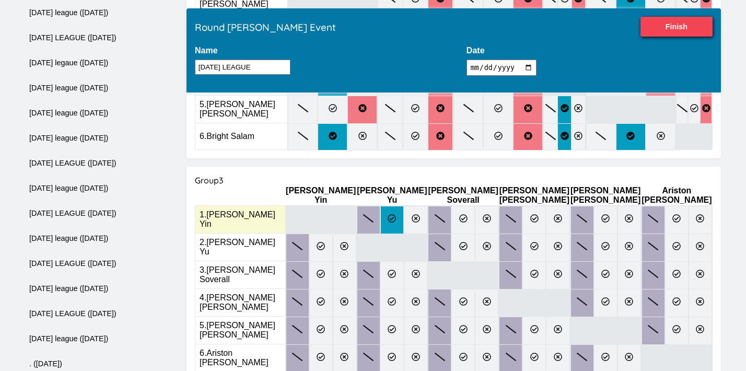
click at [388, 214] on icon at bounding box center [392, 218] width 8 height 8
click at [0, 0] on input "radio" at bounding box center [0, 0] width 0 height 0
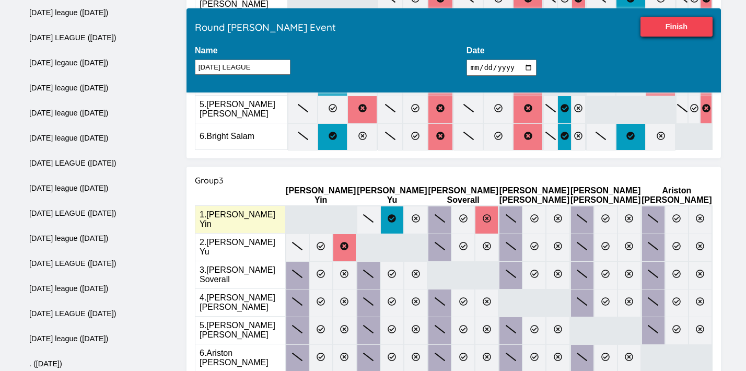
click at [484, 206] on label at bounding box center [486, 220] width 23 height 28
click at [0, 0] on input "radio" at bounding box center [0, 0] width 0 height 0
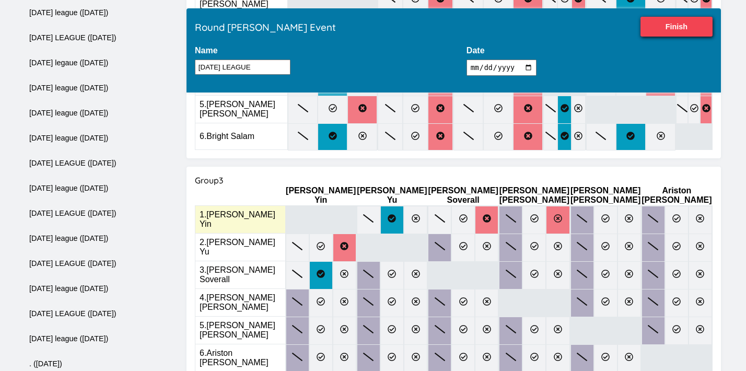
click at [553, 214] on icon at bounding box center [557, 218] width 8 height 8
click at [0, 0] on input "radio" at bounding box center [0, 0] width 0 height 0
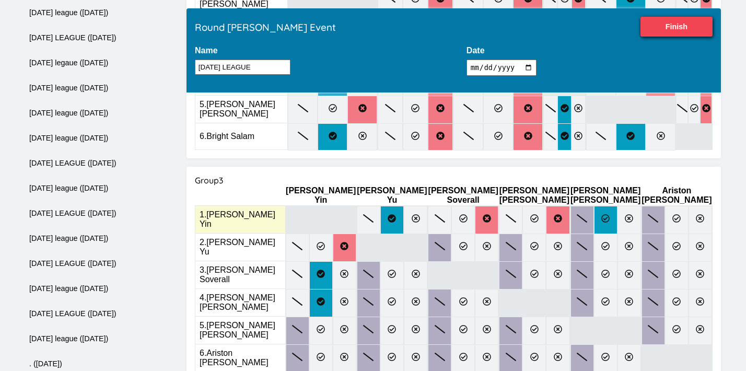
click at [601, 214] on icon at bounding box center [605, 218] width 8 height 8
click at [0, 0] on input "radio" at bounding box center [0, 0] width 0 height 0
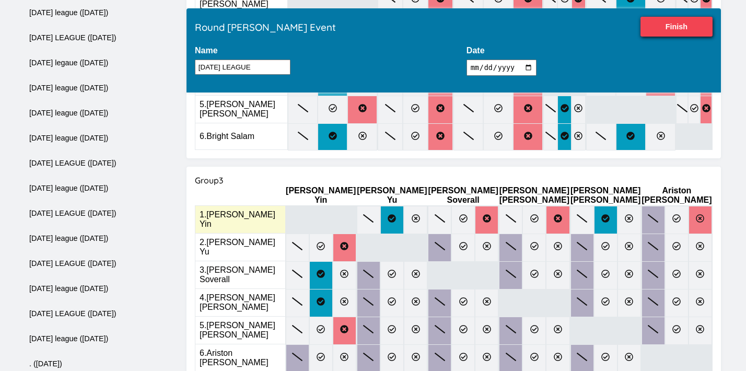
click at [704, 214] on icon at bounding box center [700, 218] width 8 height 8
click at [0, 0] on input "radio" at bounding box center [0, 0] width 0 height 0
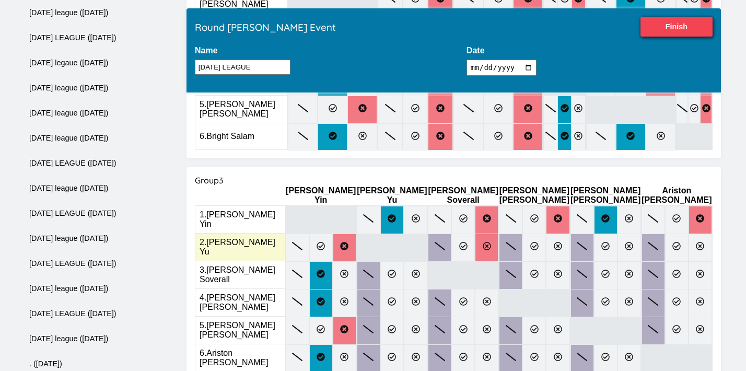
click at [475, 233] on label at bounding box center [486, 247] width 23 height 28
click at [0, 0] on input "radio" at bounding box center [0, 0] width 0 height 0
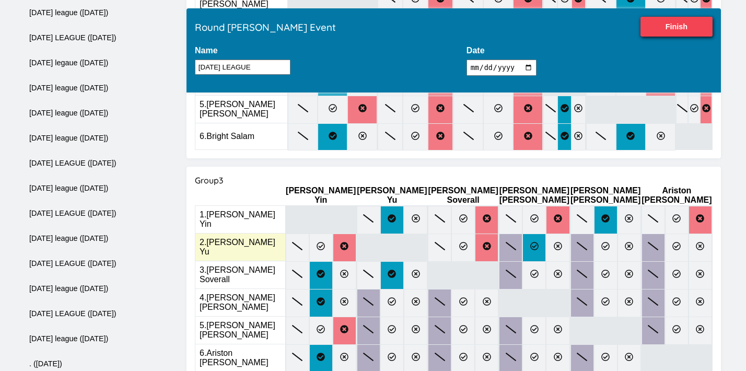
click at [530, 242] on icon at bounding box center [534, 246] width 8 height 8
click at [0, 0] on input "radio" at bounding box center [0, 0] width 0 height 0
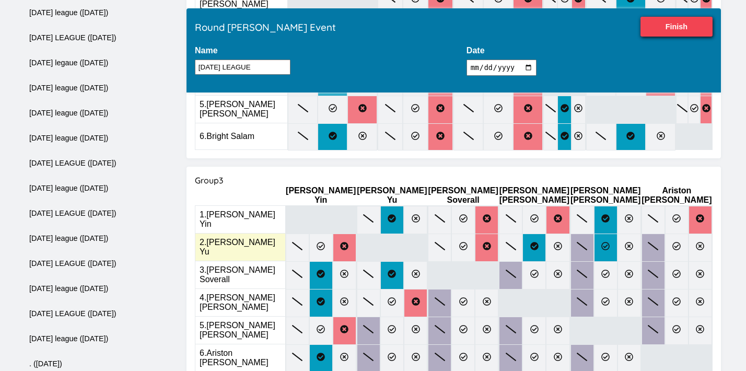
click at [601, 242] on icon at bounding box center [605, 246] width 8 height 8
click at [0, 0] on input "radio" at bounding box center [0, 0] width 0 height 0
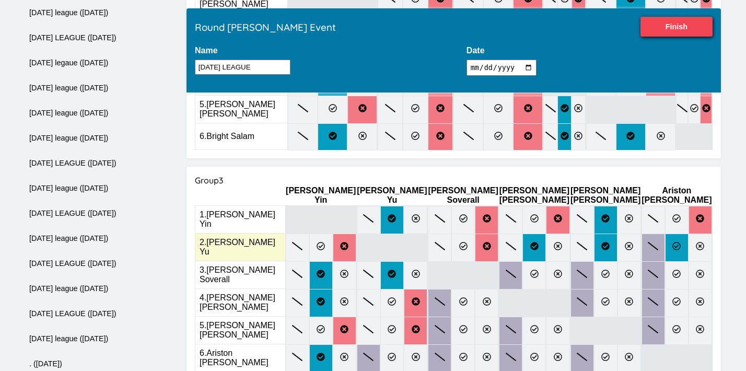
click at [676, 242] on icon at bounding box center [676, 246] width 8 height 8
click at [0, 0] on input "radio" at bounding box center [0, 0] width 0 height 0
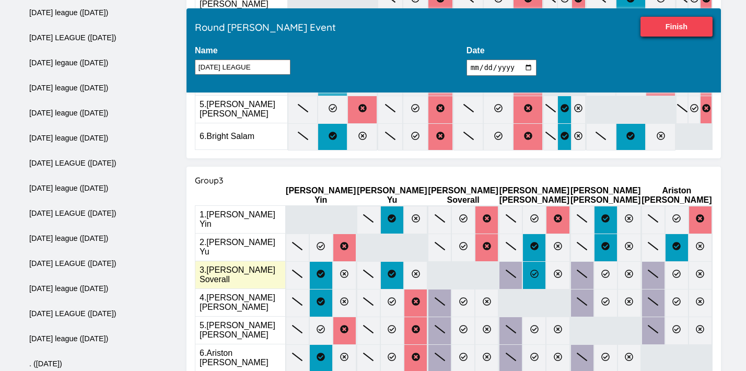
click at [525, 261] on label at bounding box center [533, 275] width 23 height 28
click at [0, 0] on input "radio" at bounding box center [0, 0] width 0 height 0
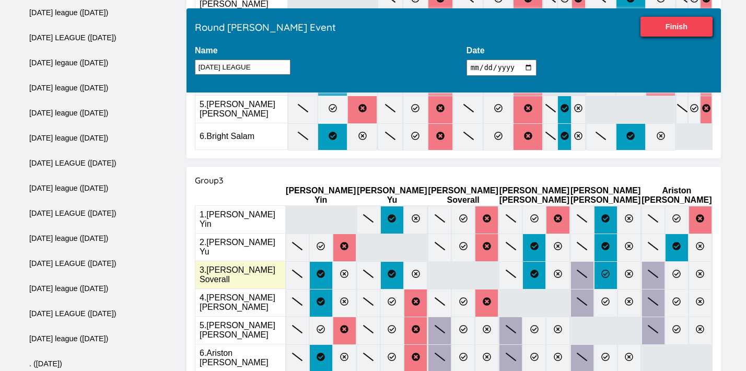
click at [606, 261] on label at bounding box center [605, 275] width 23 height 28
click at [0, 0] on input "radio" at bounding box center [0, 0] width 0 height 0
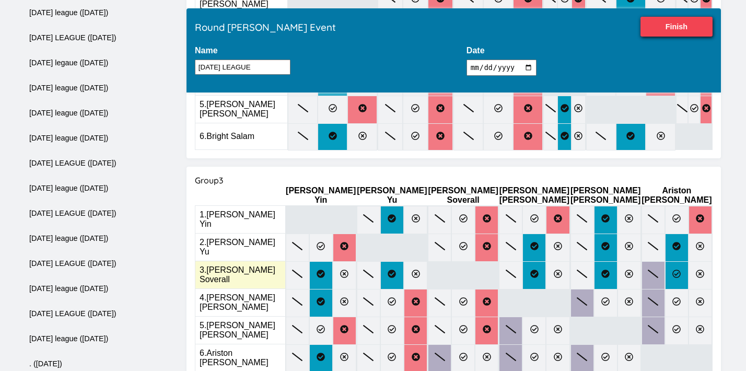
click at [669, 261] on label at bounding box center [676, 275] width 23 height 28
click at [0, 0] on input "radio" at bounding box center [0, 0] width 0 height 0
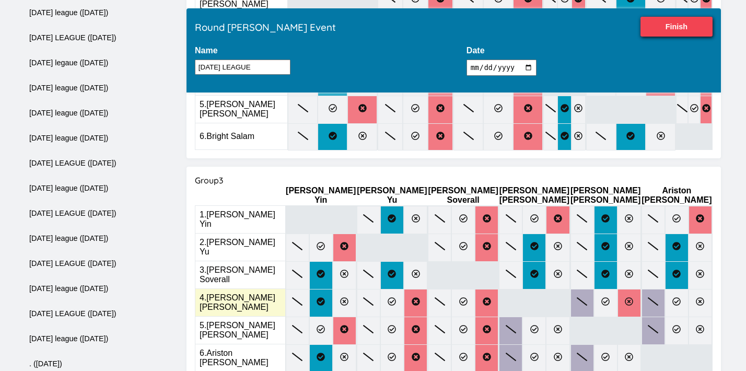
click at [620, 289] on label at bounding box center [628, 303] width 23 height 28
click at [0, 0] on input "radio" at bounding box center [0, 0] width 0 height 0
click at [698, 297] on icon at bounding box center [700, 301] width 8 height 8
click at [0, 0] on input "radio" at bounding box center [0, 0] width 0 height 0
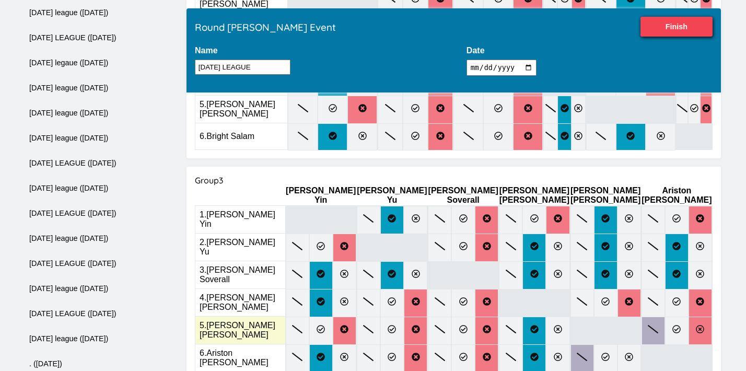
click at [701, 325] on icon at bounding box center [700, 329] width 8 height 8
click at [0, 0] on input "radio" at bounding box center [0, 0] width 0 height 0
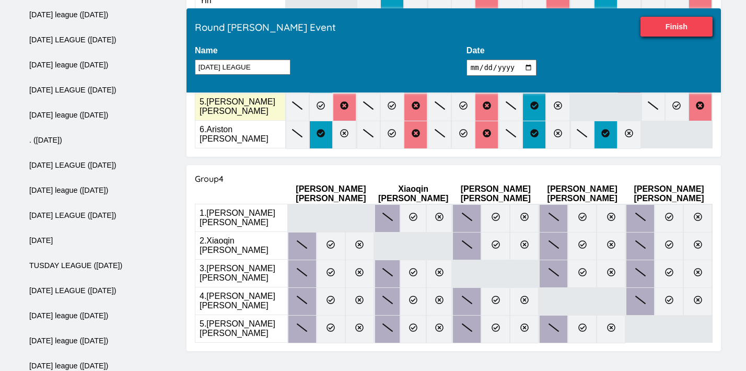
scroll to position [727, 0]
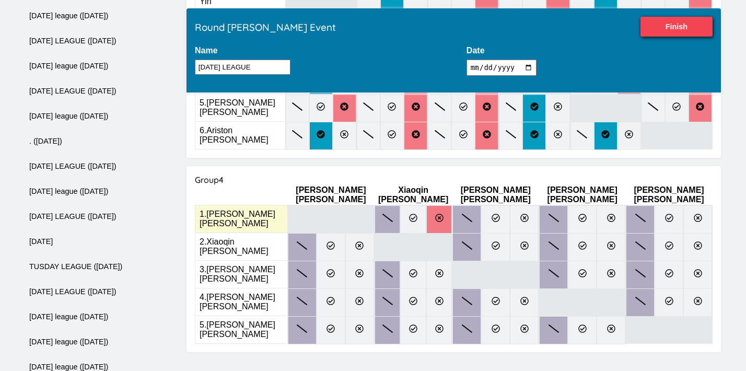
click at [439, 214] on icon at bounding box center [439, 218] width 8 height 8
click at [0, 0] on input "radio" at bounding box center [0, 0] width 0 height 0
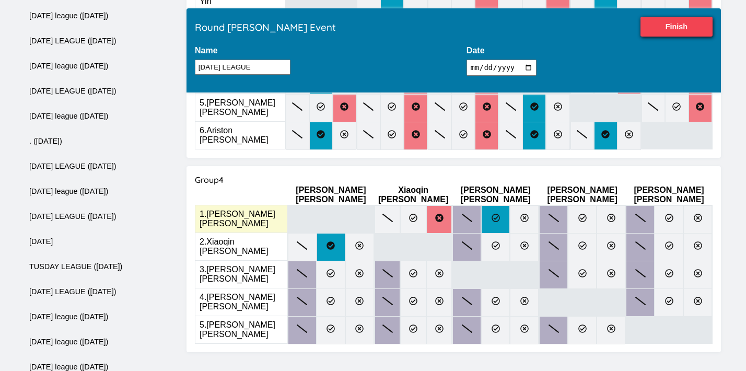
click at [504, 205] on label at bounding box center [495, 219] width 29 height 28
click at [0, 0] on input "radio" at bounding box center [0, 0] width 0 height 0
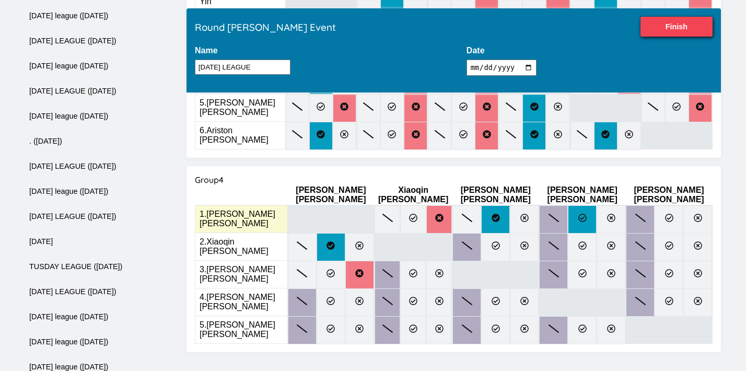
click at [592, 205] on label at bounding box center [582, 219] width 29 height 28
click at [0, 0] on input "radio" at bounding box center [0, 0] width 0 height 0
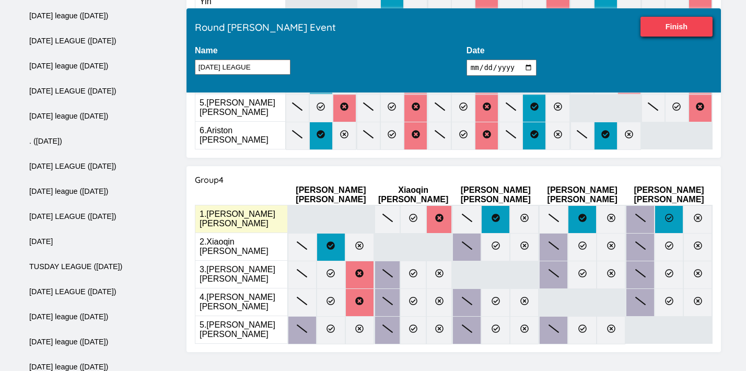
click at [671, 214] on icon at bounding box center [669, 218] width 8 height 8
click at [0, 0] on input "radio" at bounding box center [0, 0] width 0 height 0
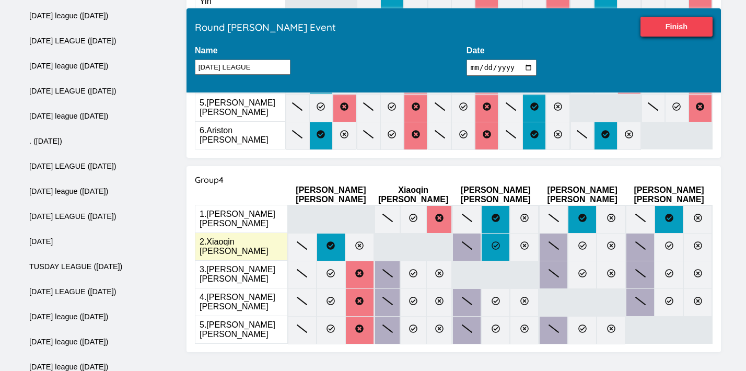
click at [504, 233] on label at bounding box center [495, 247] width 29 height 28
click at [0, 0] on input "radio" at bounding box center [0, 0] width 0 height 0
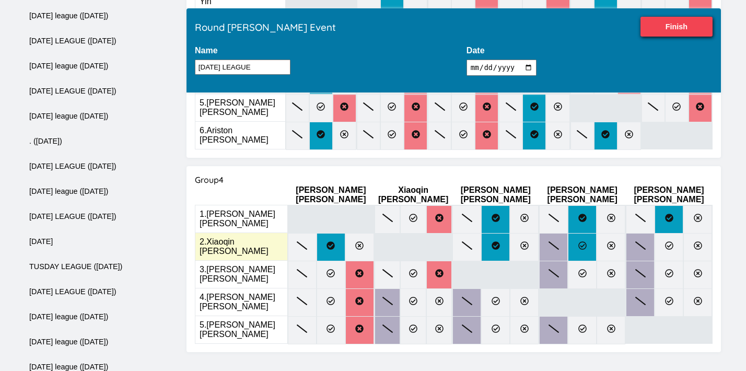
click at [593, 233] on label at bounding box center [582, 247] width 29 height 28
click at [0, 0] on input "radio" at bounding box center [0, 0] width 0 height 0
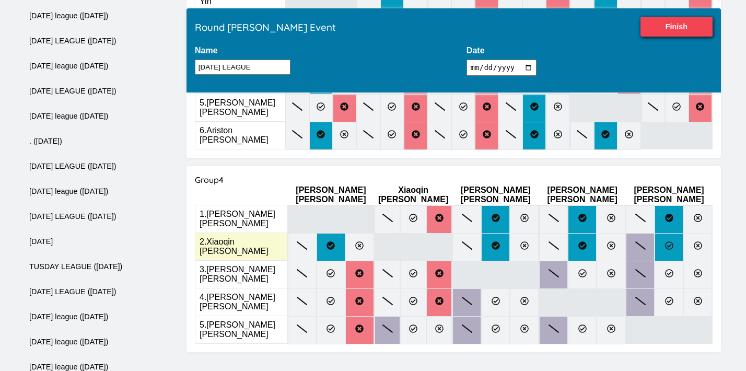
click at [673, 241] on icon at bounding box center [669, 245] width 8 height 8
click at [0, 0] on input "radio" at bounding box center [0, 0] width 0 height 0
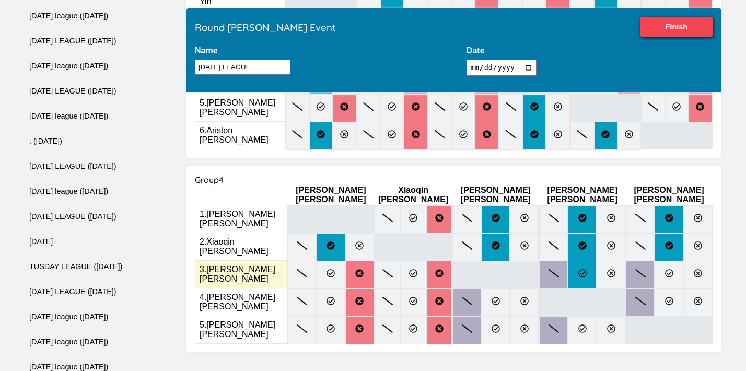
click at [596, 261] on label at bounding box center [582, 275] width 29 height 28
click at [0, 0] on input "radio" at bounding box center [0, 0] width 0 height 0
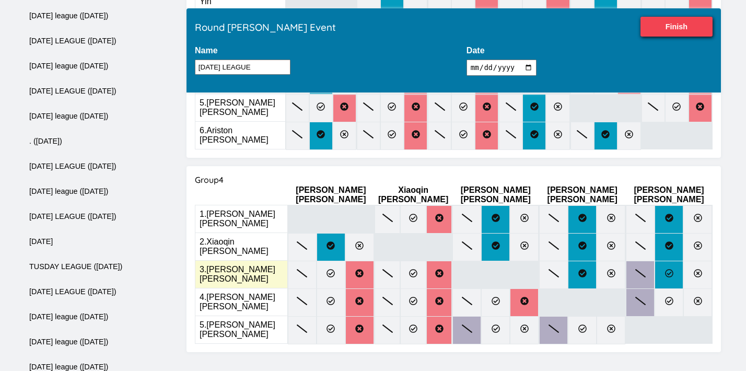
click at [673, 269] on icon at bounding box center [669, 273] width 8 height 8
click at [0, 0] on input "radio" at bounding box center [0, 0] width 0 height 0
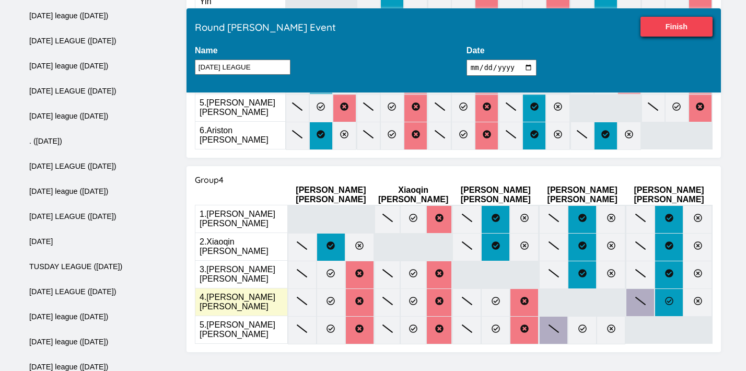
click at [673, 297] on icon at bounding box center [669, 301] width 8 height 8
click at [0, 0] on input "radio" at bounding box center [0, 0] width 0 height 0
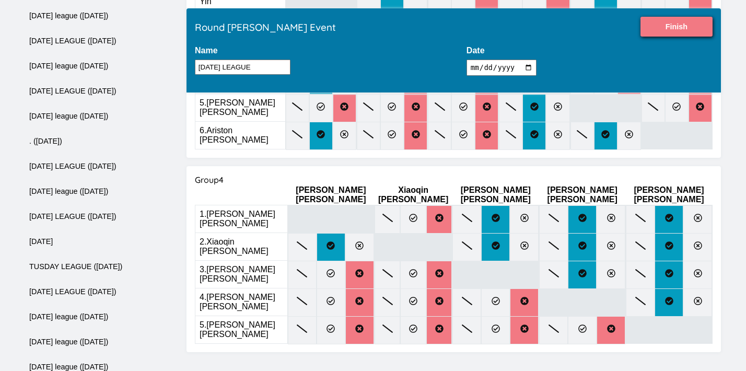
click at [668, 33] on input "Finish" at bounding box center [676, 27] width 72 height 20
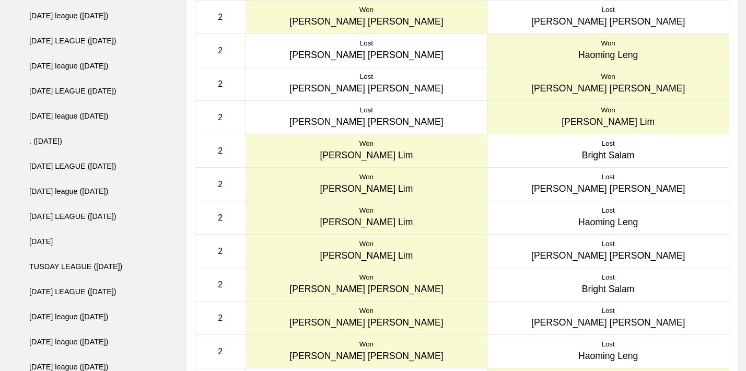
scroll to position [0, 0]
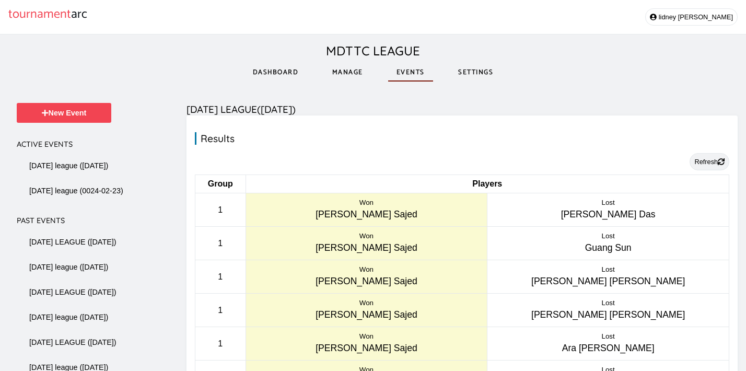
click at [702, 166] on button "Refresh" at bounding box center [709, 161] width 40 height 17
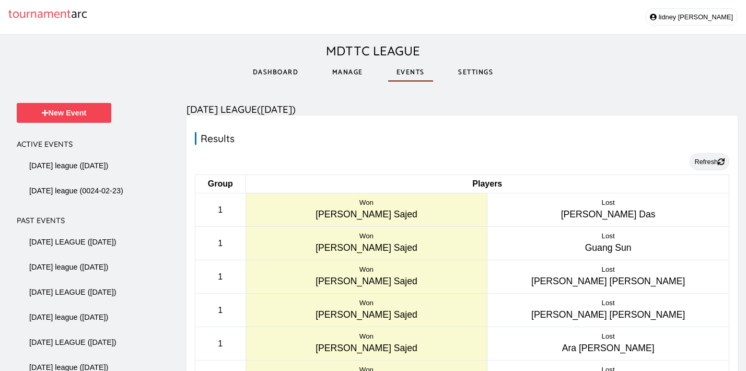
click at [702, 166] on button "Refresh" at bounding box center [709, 161] width 40 height 17
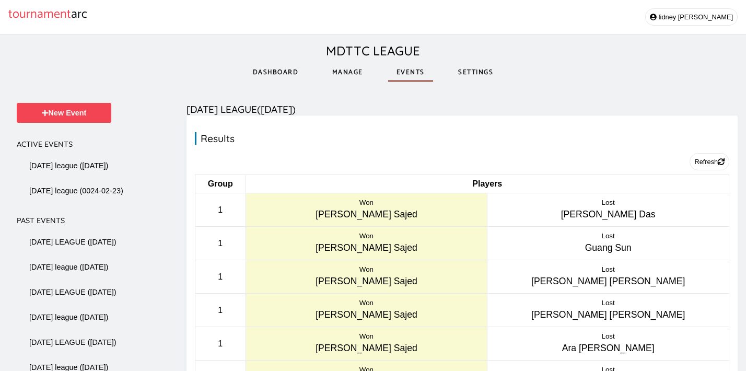
click at [342, 70] on link "Manage" at bounding box center [348, 72] width 48 height 36
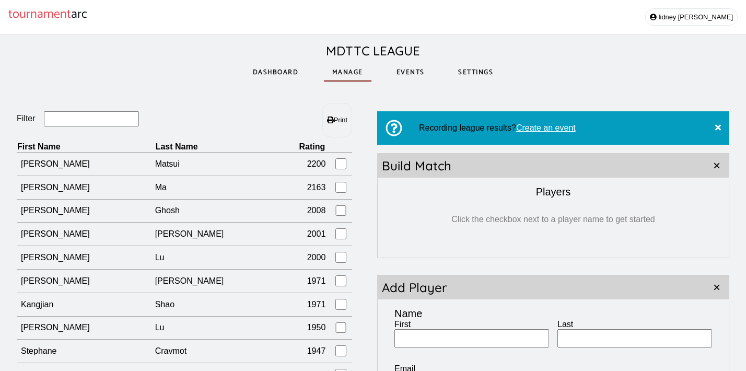
click at [294, 73] on link "Dashboard" at bounding box center [275, 72] width 63 height 36
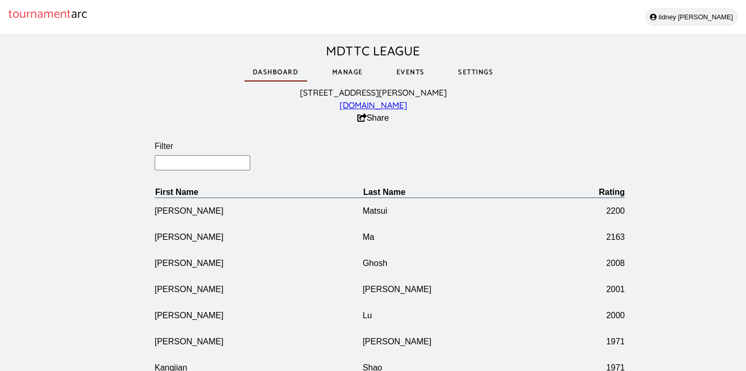
click at [711, 20] on button "[PERSON_NAME]" at bounding box center [691, 16] width 92 height 17
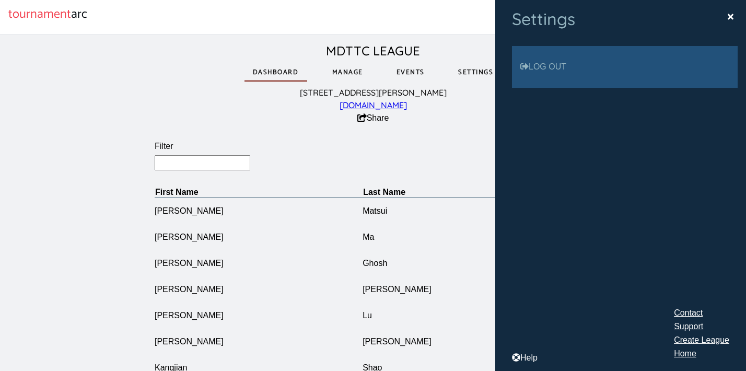
click at [668, 61] on link "Log out" at bounding box center [625, 67] width 226 height 42
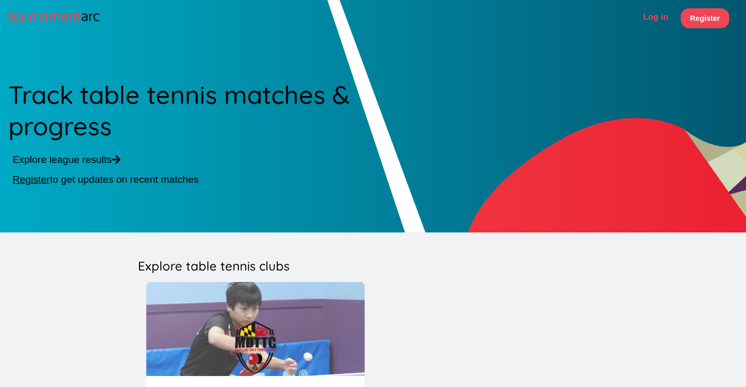
click at [659, 20] on link "Log in" at bounding box center [655, 18] width 33 height 20
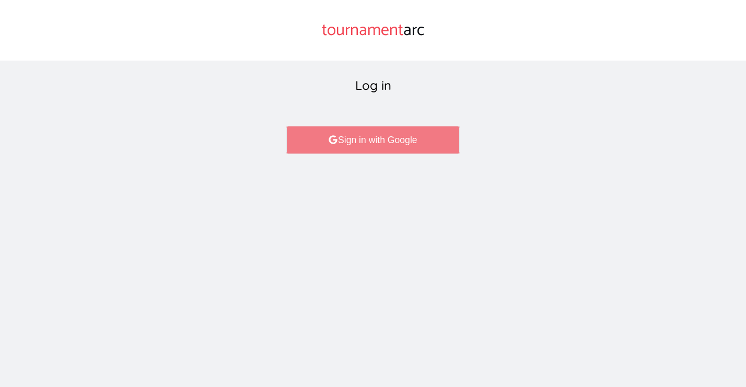
click at [408, 143] on link "Sign in with Google" at bounding box center [372, 140] width 173 height 28
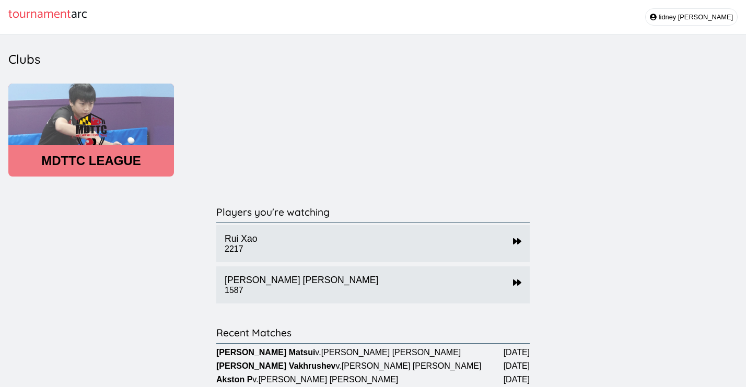
click at [113, 156] on header "MDTTC LEAGUE" at bounding box center [91, 161] width 166 height 15
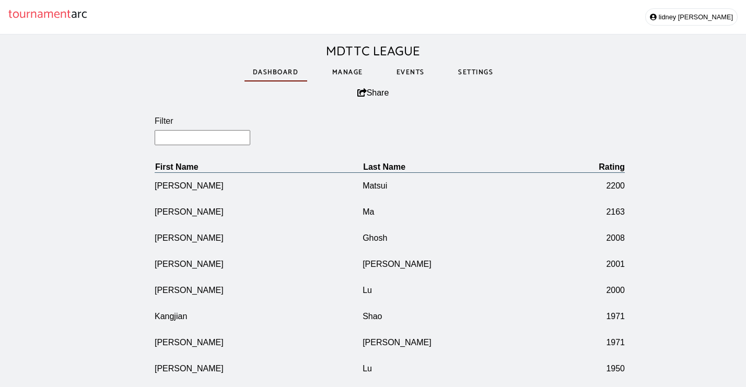
click at [196, 136] on input "Filter" at bounding box center [203, 137] width 96 height 15
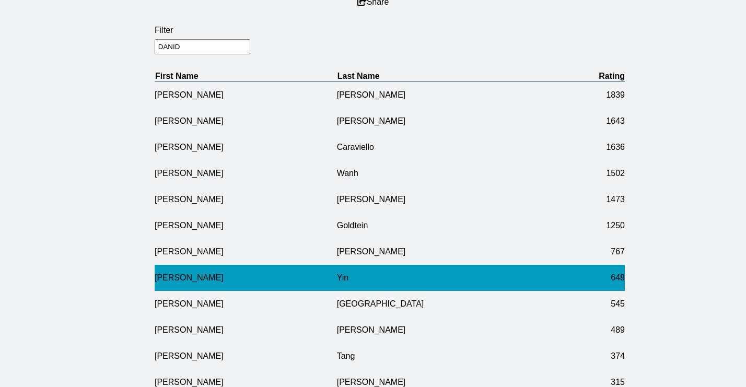
scroll to position [99, 0]
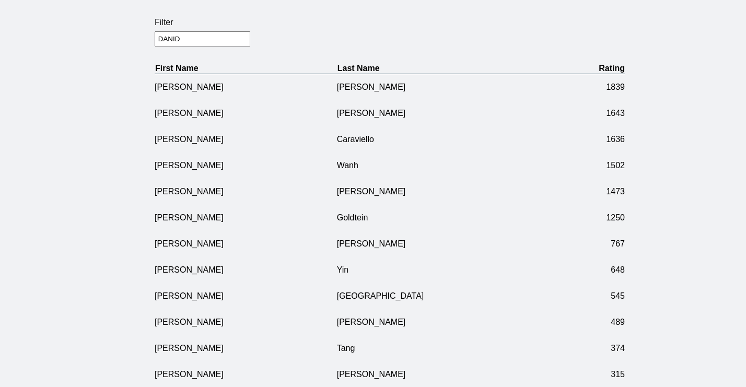
drag, startPoint x: 206, startPoint y: 41, endPoint x: 123, endPoint y: 40, distance: 83.0
click at [123, 40] on section "Filter DANID First Name Last Name Rating Daniel Anteneh 1839 David Xiao 1643 Da…" at bounding box center [389, 207] width 779 height 412
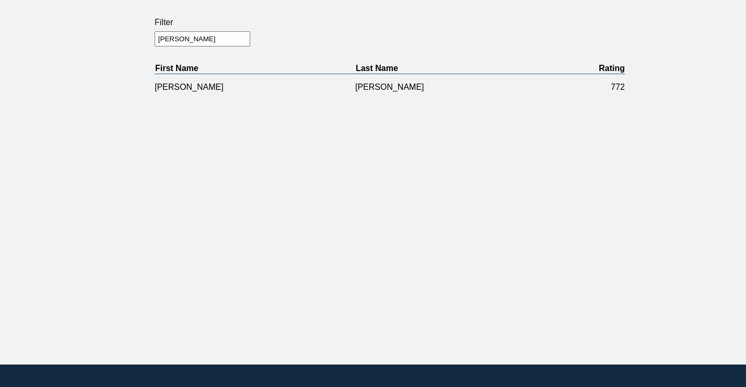
drag, startPoint x: 185, startPoint y: 36, endPoint x: 144, endPoint y: 37, distance: 41.3
click at [144, 37] on section "Filter GABRIEL First Name Last Name Rating Gabriel Sanz 772" at bounding box center [389, 50] width 779 height 99
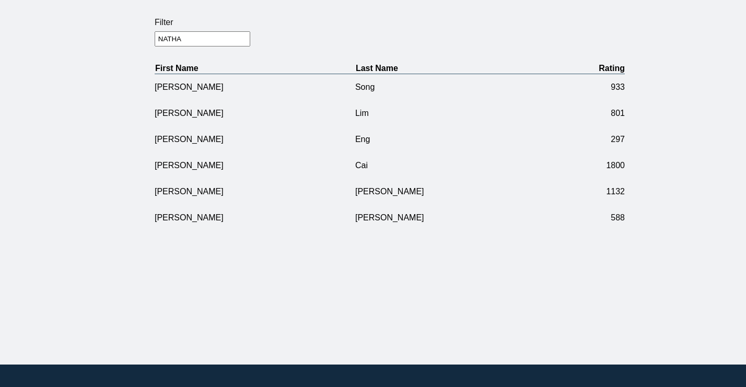
drag, startPoint x: 215, startPoint y: 39, endPoint x: 159, endPoint y: 32, distance: 56.3
click at [159, 32] on input "NATHA" at bounding box center [203, 38] width 96 height 15
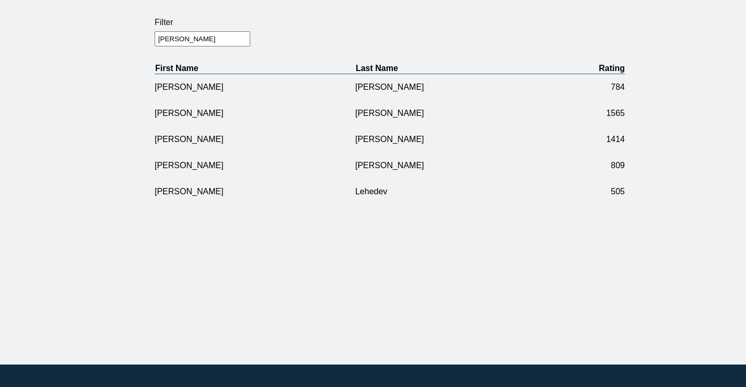
drag, startPoint x: 213, startPoint y: 37, endPoint x: 132, endPoint y: 33, distance: 80.5
click at [132, 34] on section "Filter ANDRES First Name Last Name Rating Andres Munoz 784 Andrew Yuan 1565 Ale…" at bounding box center [389, 103] width 779 height 204
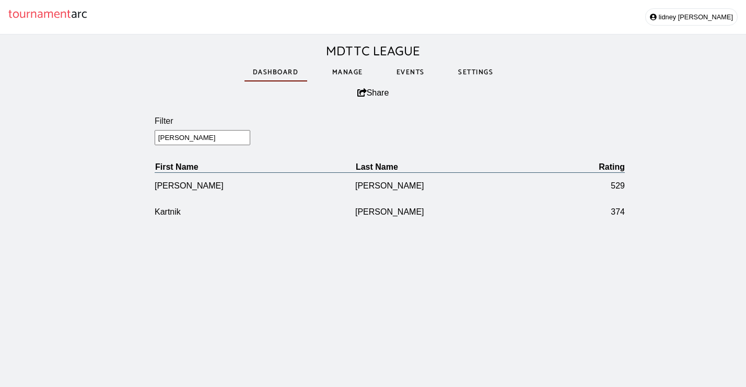
scroll to position [0, 0]
type input "KAREN"
click at [343, 74] on link "Manage" at bounding box center [348, 72] width 48 height 36
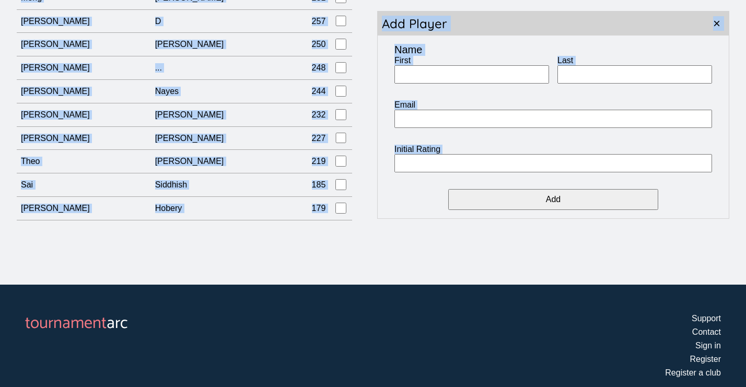
scroll to position [264, 0]
drag, startPoint x: 7, startPoint y: 166, endPoint x: 309, endPoint y: 176, distance: 302.0
click at [309, 176] on div "Filter Print First Name Last Name Rating Kazuki Matsui 2200 Jon Ma 2163 Richik …" at bounding box center [373, 32] width 746 height 420
copy div "Filter Print First Name Last Name Rating Kazuki Matsui 2200 Jon Ma 2163 Richik …"
